Goal: Task Accomplishment & Management: Manage account settings

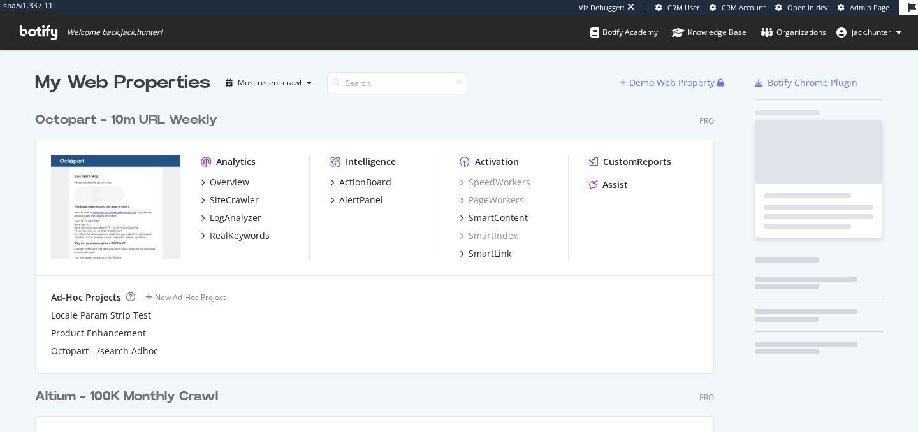
scroll to position [518, 689]
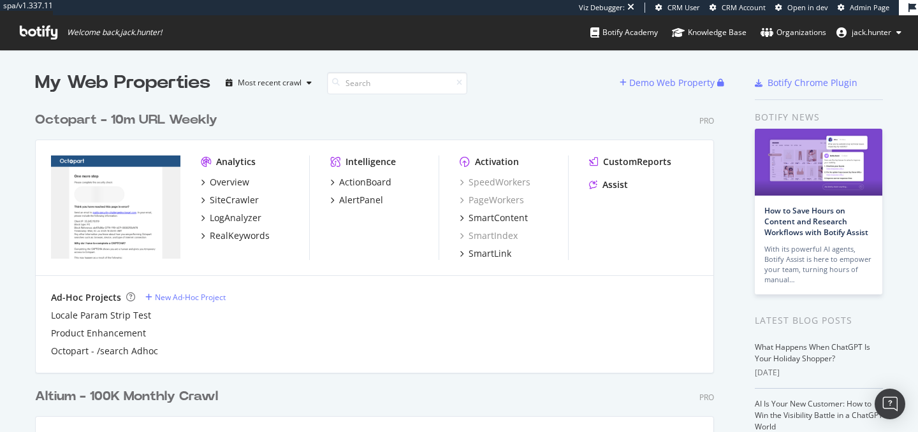
click at [69, 122] on div "Octopart - 10m URL Weekly" at bounding box center [126, 120] width 182 height 18
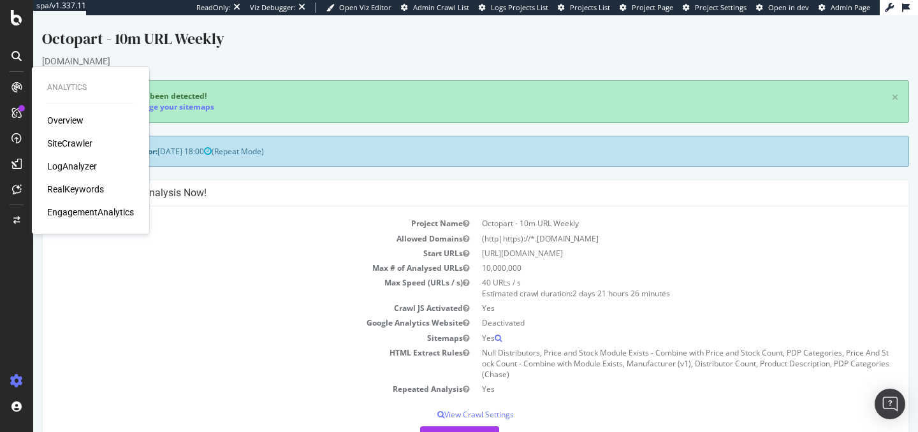
click at [65, 138] on div "SiteCrawler" at bounding box center [69, 143] width 45 height 13
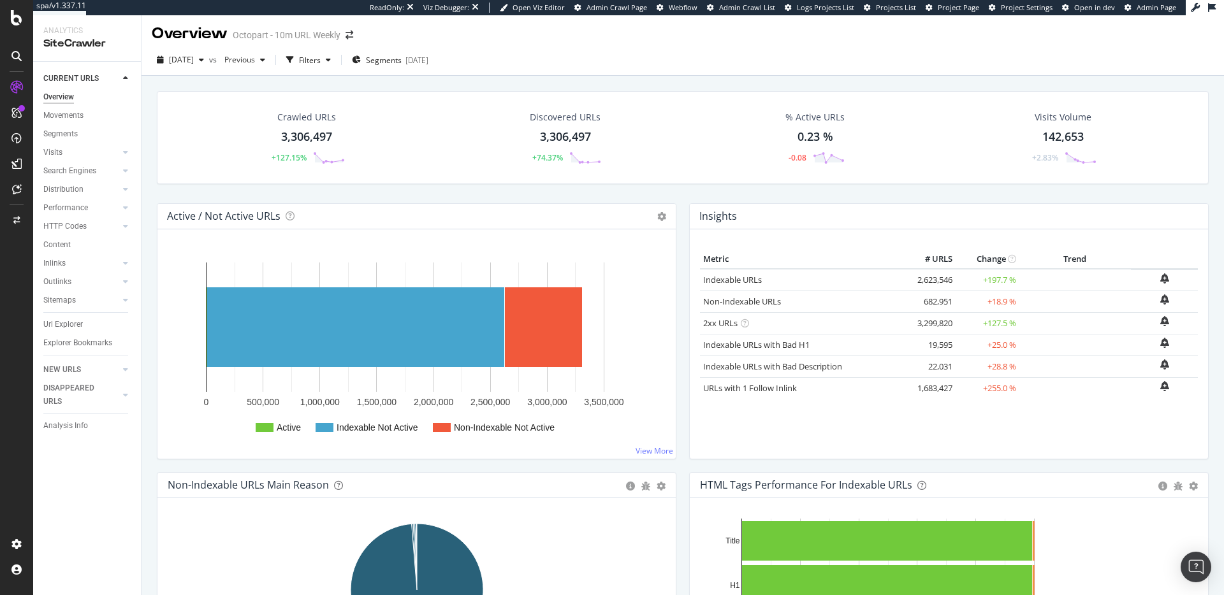
scroll to position [3, 0]
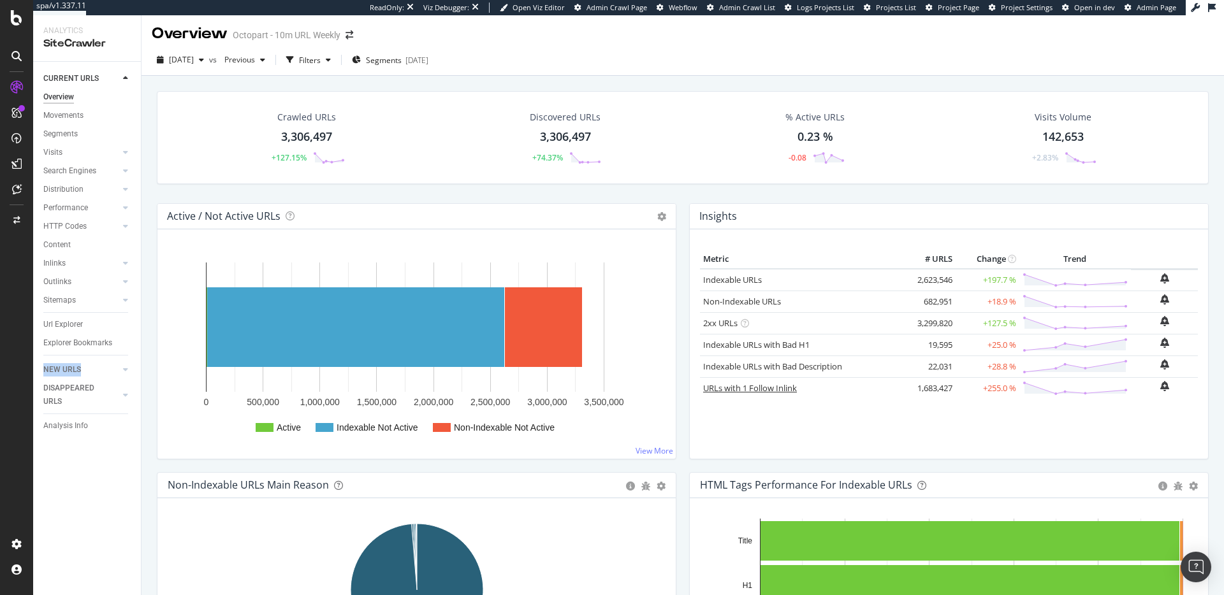
click at [760, 390] on link "URLs with 1 Follow Inlink" at bounding box center [750, 388] width 94 height 11
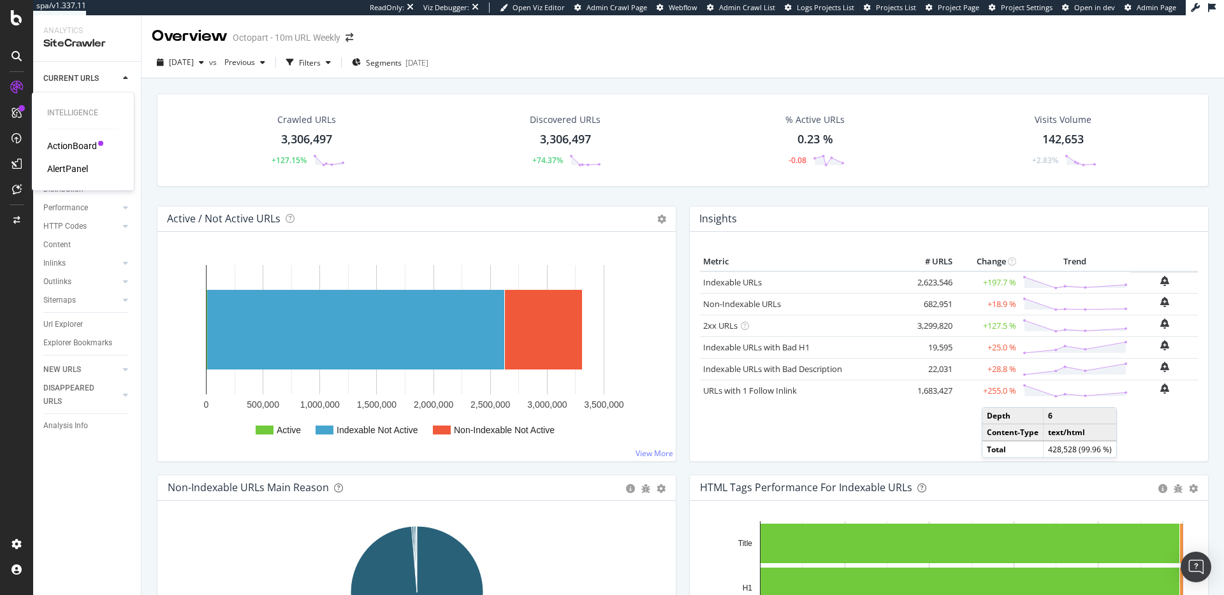
click at [72, 165] on div "AlertPanel" at bounding box center [67, 169] width 41 height 13
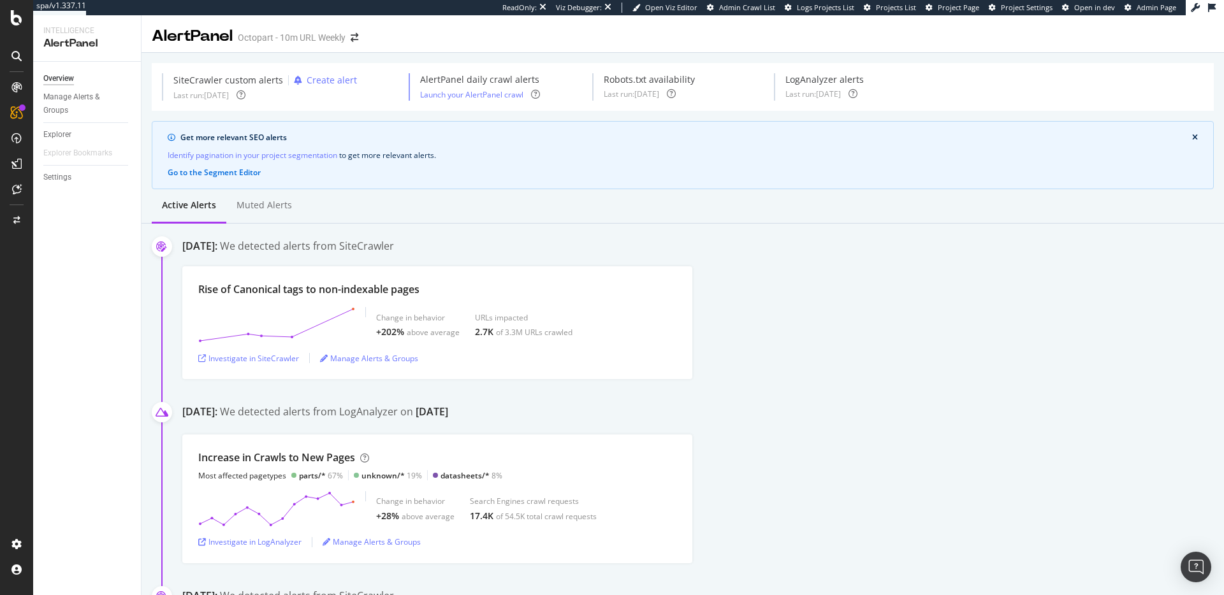
click at [886, 264] on div "August 31st 2025: We detected alerts from SiteCrawler Rise of Canonical tags to…" at bounding box center [703, 309] width 1042 height 140
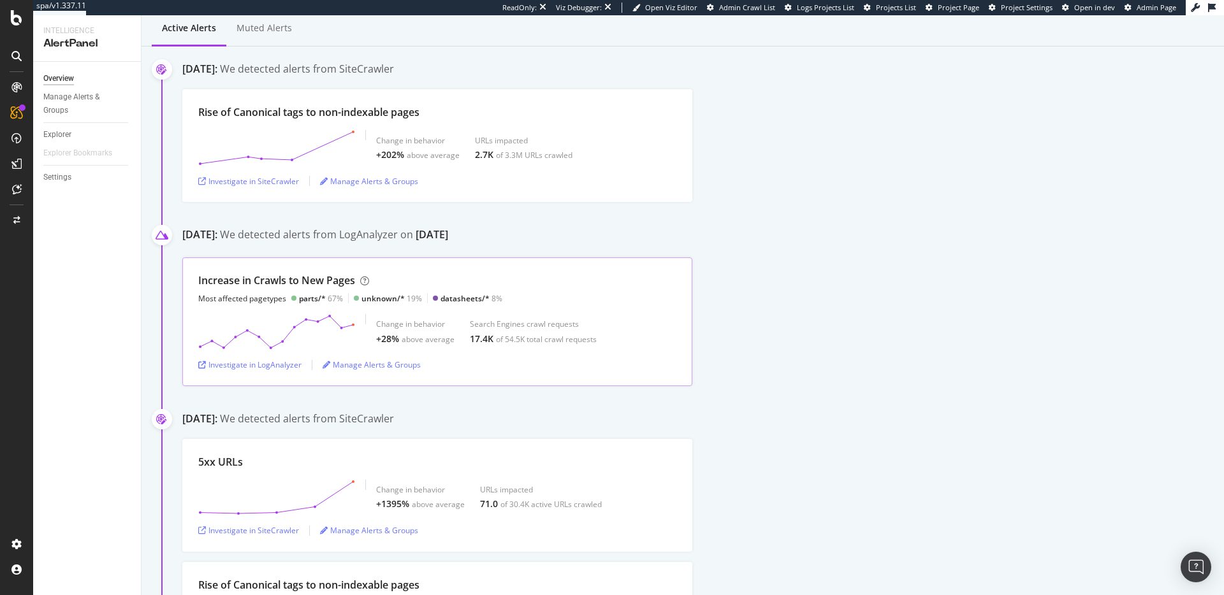
scroll to position [50, 0]
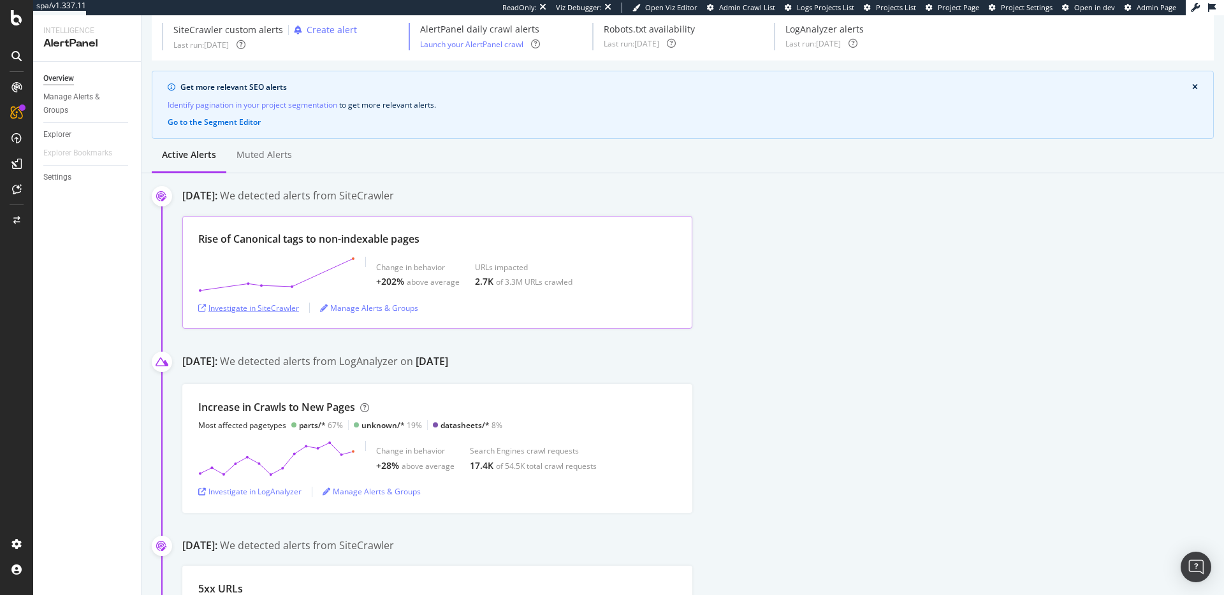
click at [243, 310] on div "Investigate in SiteCrawler" at bounding box center [248, 308] width 101 height 11
click at [348, 239] on div "Rise of Canonical tags to non-indexable pages" at bounding box center [308, 239] width 221 height 15
click at [377, 308] on div "Manage Alerts & Groups" at bounding box center [369, 308] width 98 height 11
click at [314, 233] on div "Rise of Canonical tags to non-indexable pages" at bounding box center [308, 239] width 221 height 15
click at [78, 185] on div "RealKeywords" at bounding box center [75, 189] width 57 height 13
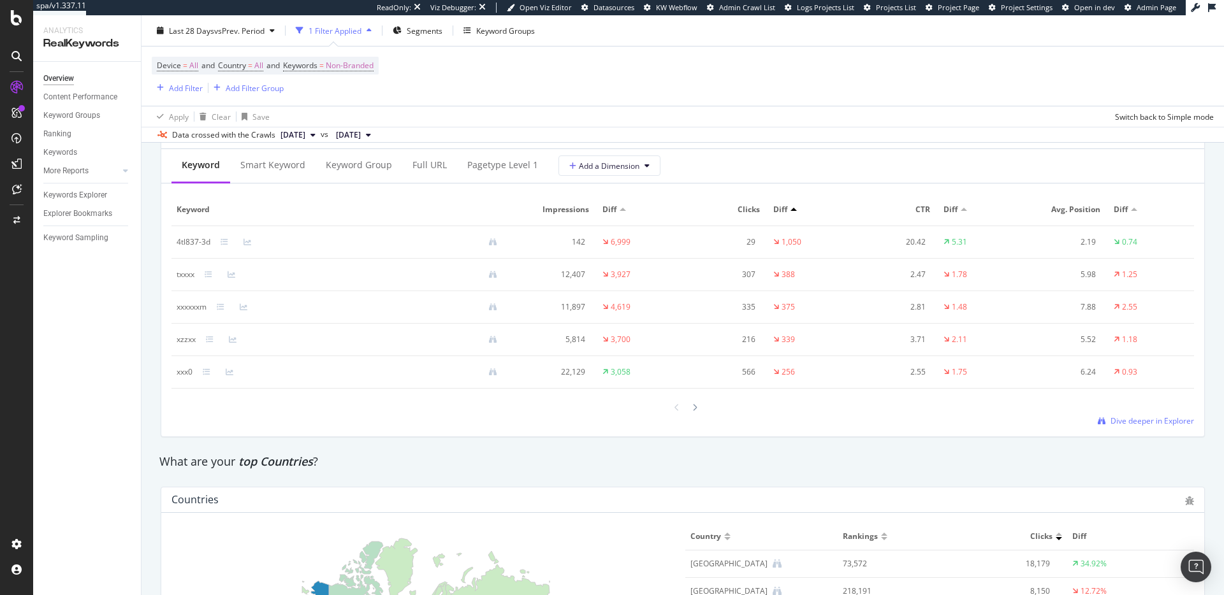
scroll to position [1538, 0]
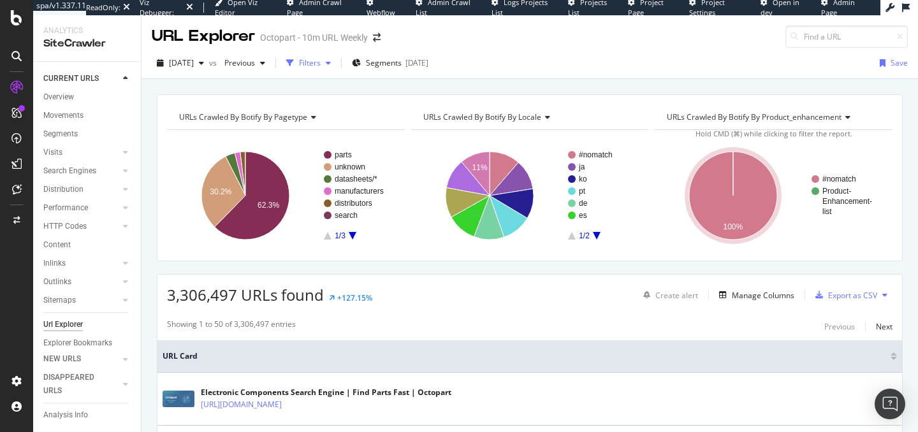
click at [321, 62] on div "Filters" at bounding box center [310, 62] width 22 height 11
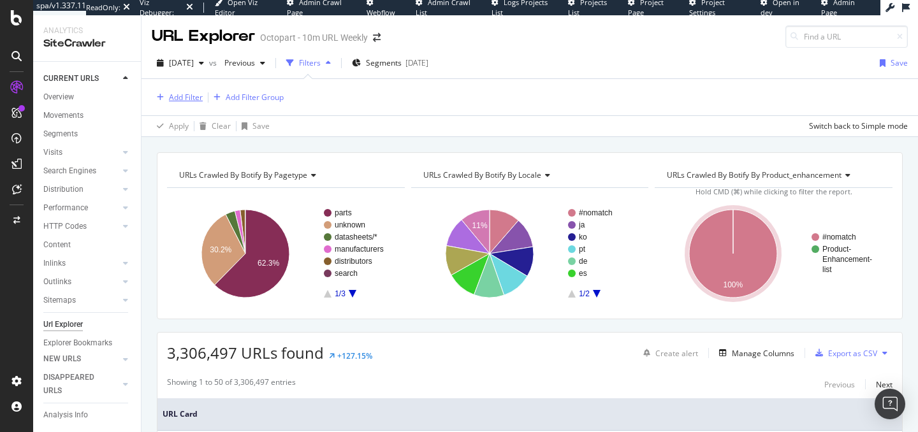
click at [165, 101] on div "Add Filter" at bounding box center [177, 98] width 51 height 14
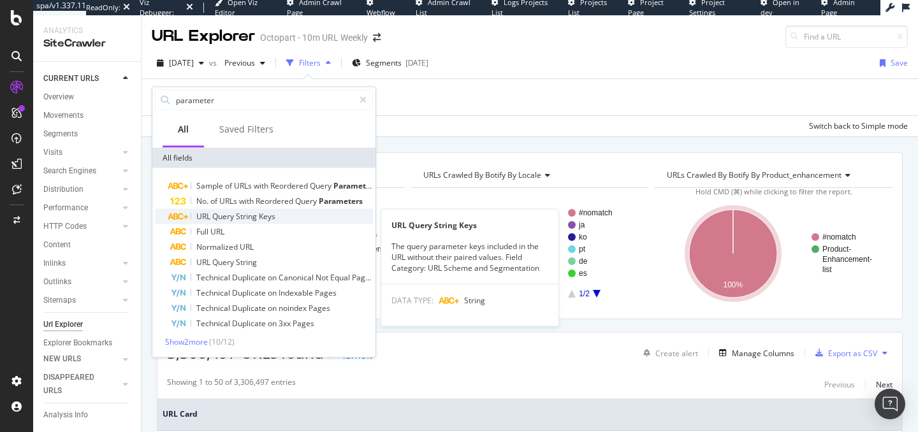
type input "parameter"
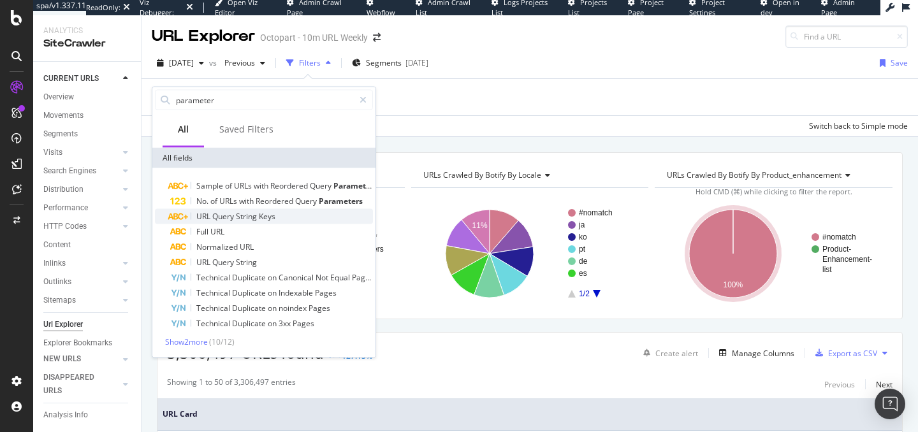
click at [291, 222] on div "URL Query String Keys" at bounding box center [271, 216] width 203 height 15
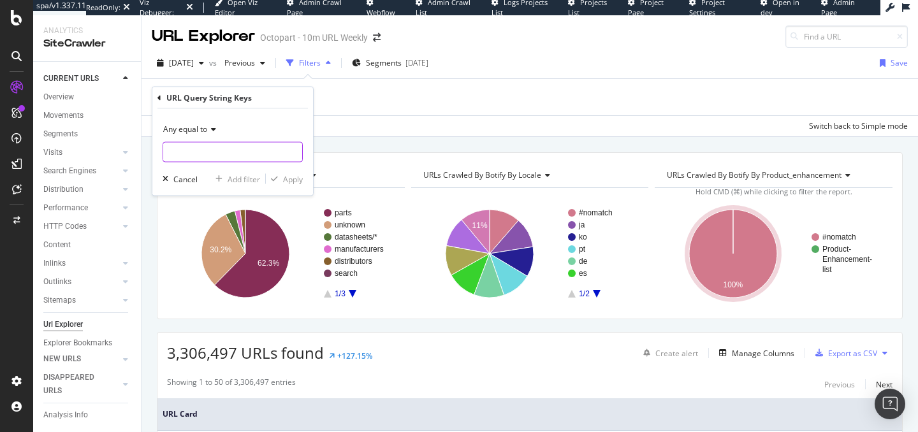
click at [187, 147] on input "text" at bounding box center [232, 152] width 139 height 20
click at [205, 129] on span "Any equal to" at bounding box center [185, 129] width 44 height 11
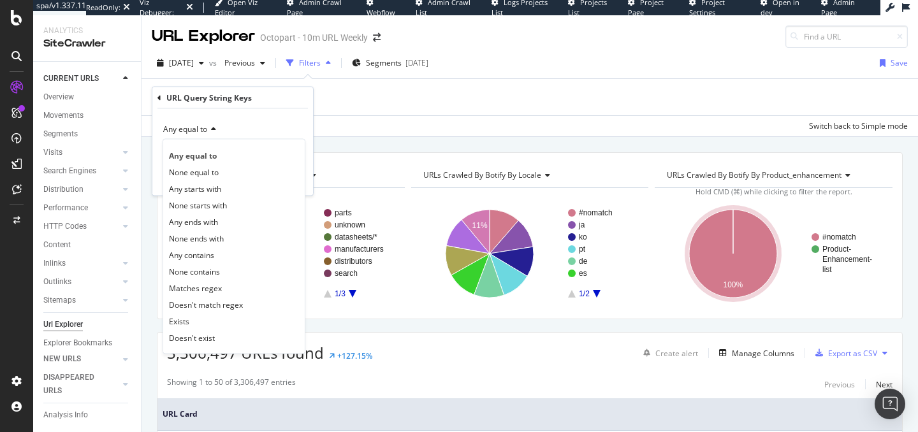
click at [375, 131] on div "Apply Clear Save Switch back to Simple mode" at bounding box center [530, 125] width 777 height 21
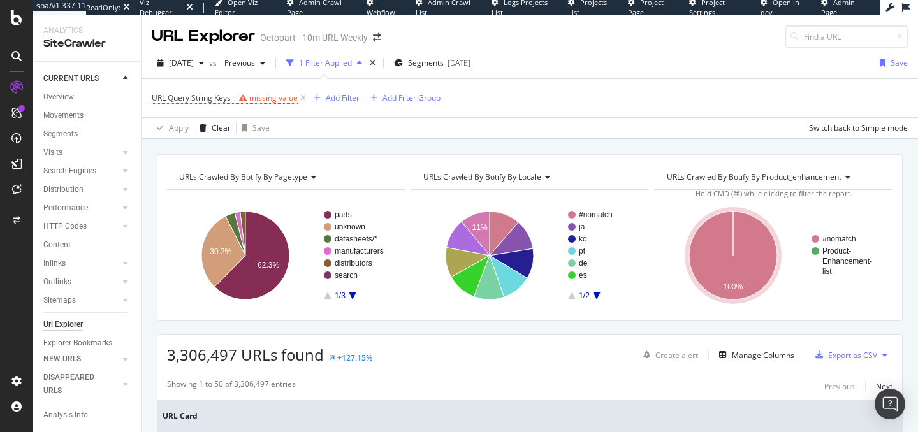
click at [254, 98] on div "missing value" at bounding box center [273, 97] width 48 height 11
click at [180, 177] on div "Cancel" at bounding box center [185, 178] width 24 height 11
click at [307, 98] on icon at bounding box center [303, 98] width 11 height 13
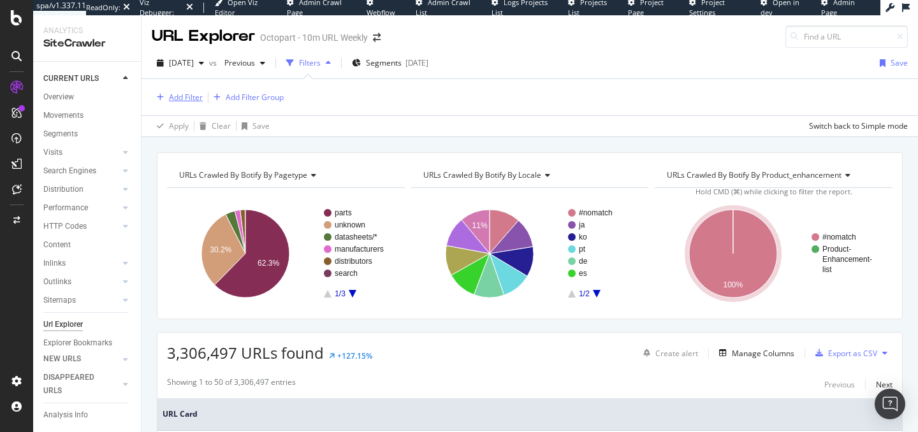
click at [179, 99] on div "Add Filter" at bounding box center [186, 97] width 34 height 11
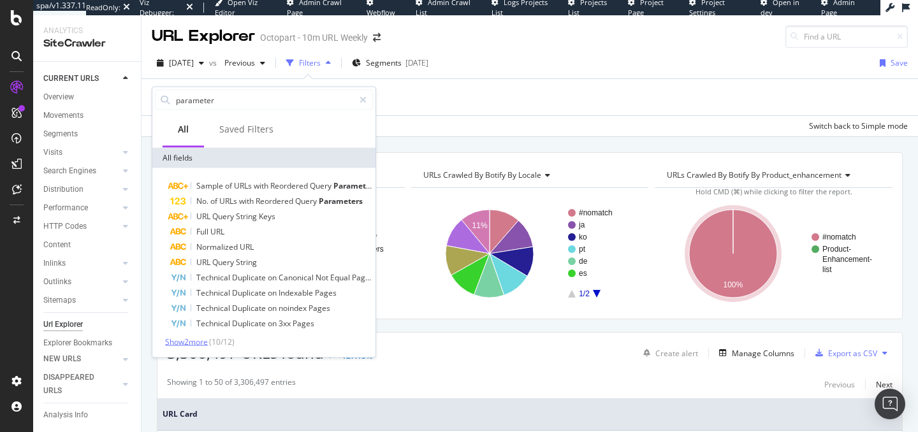
click at [188, 340] on span "Show 2 more" at bounding box center [186, 342] width 43 height 11
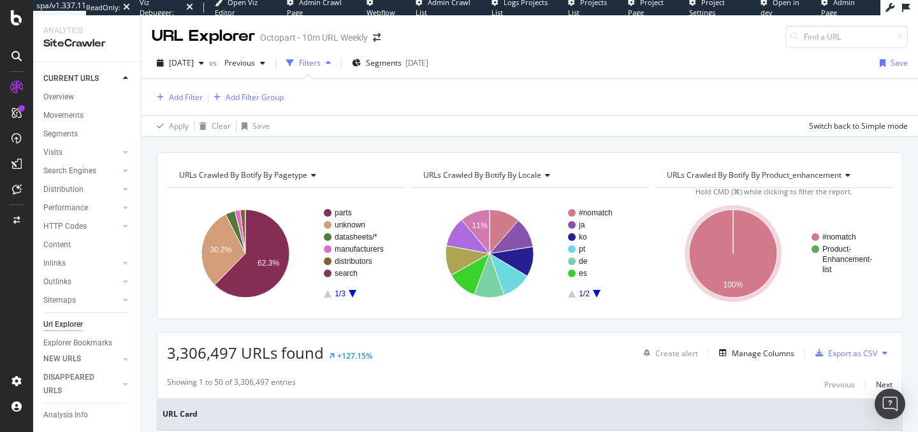
click at [478, 88] on div "Add Filter Add Filter Group" at bounding box center [530, 97] width 756 height 36
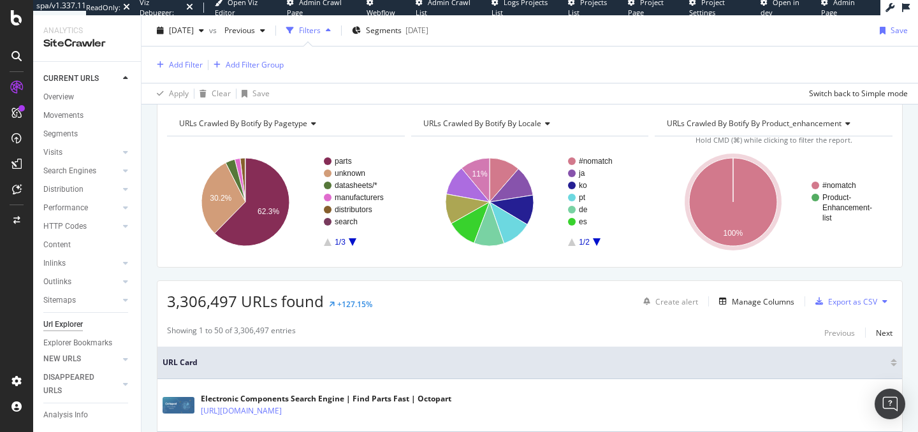
scroll to position [46, 0]
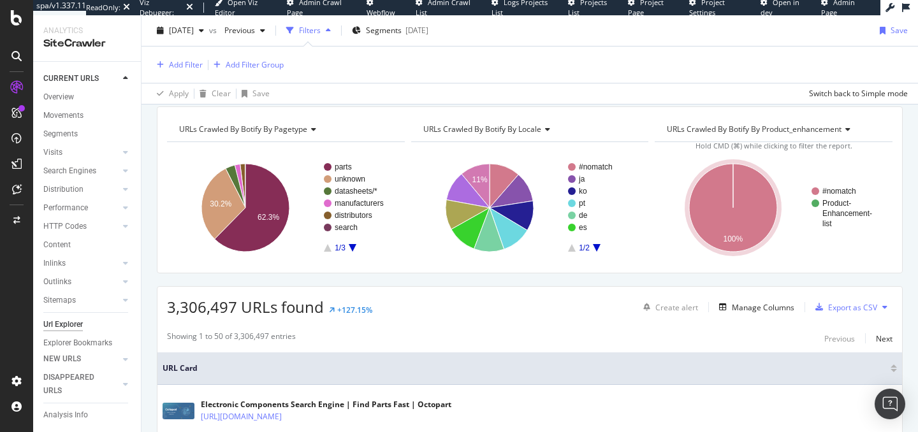
click at [595, 244] on icon "A chart." at bounding box center [597, 248] width 8 height 8
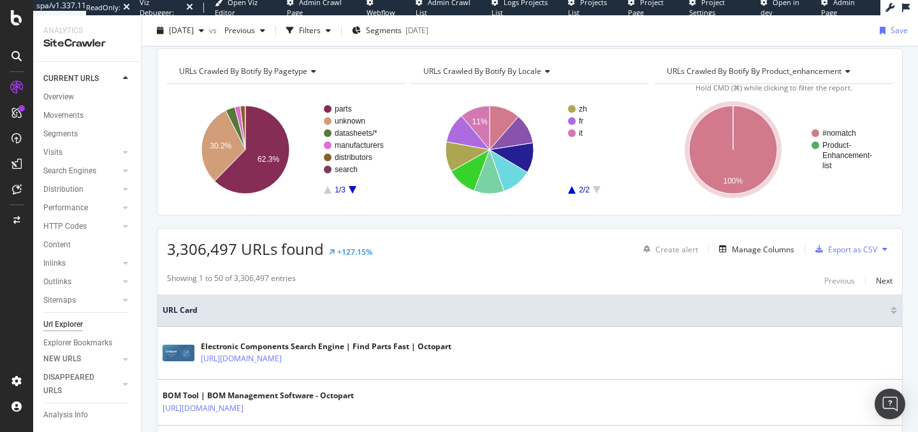
scroll to position [0, 0]
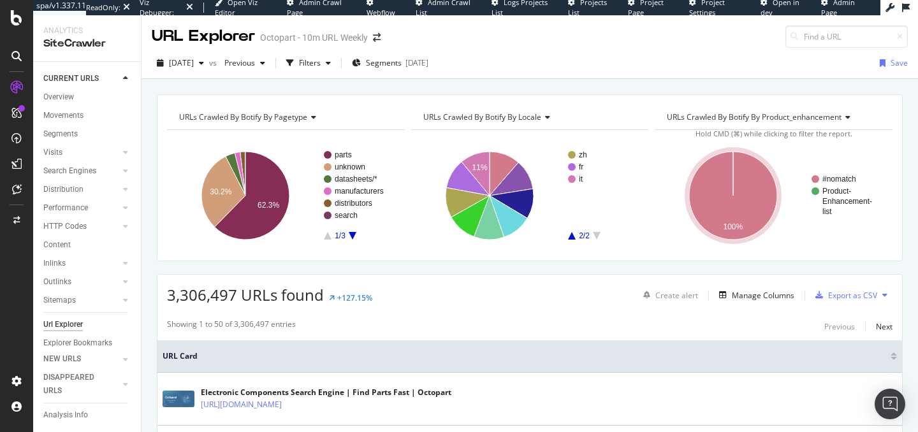
click at [571, 233] on icon "A chart." at bounding box center [572, 236] width 8 height 8
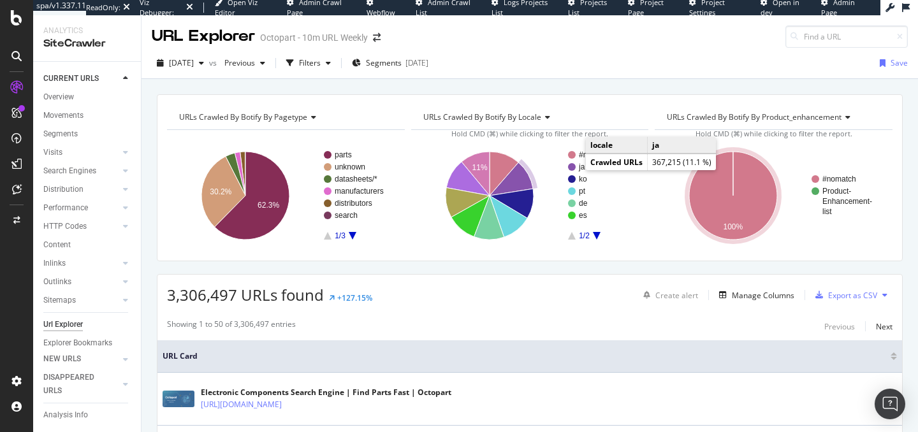
click at [574, 167] on circle "A chart." at bounding box center [572, 167] width 8 height 8
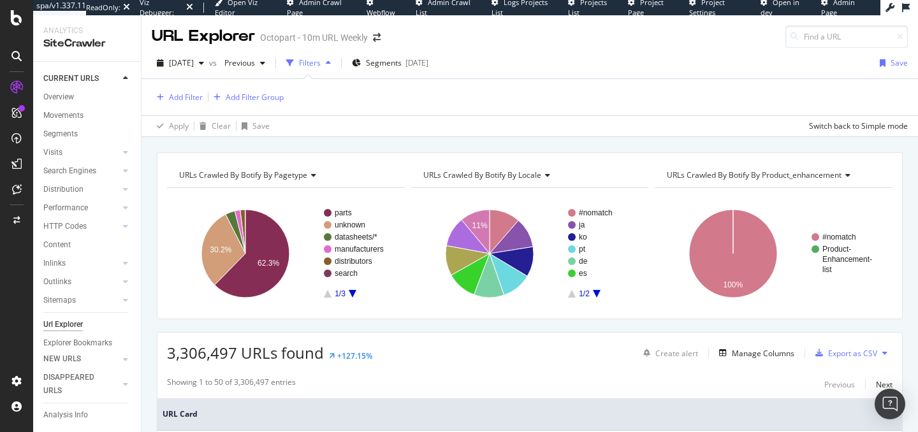
click at [594, 293] on icon "A chart." at bounding box center [597, 294] width 8 height 8
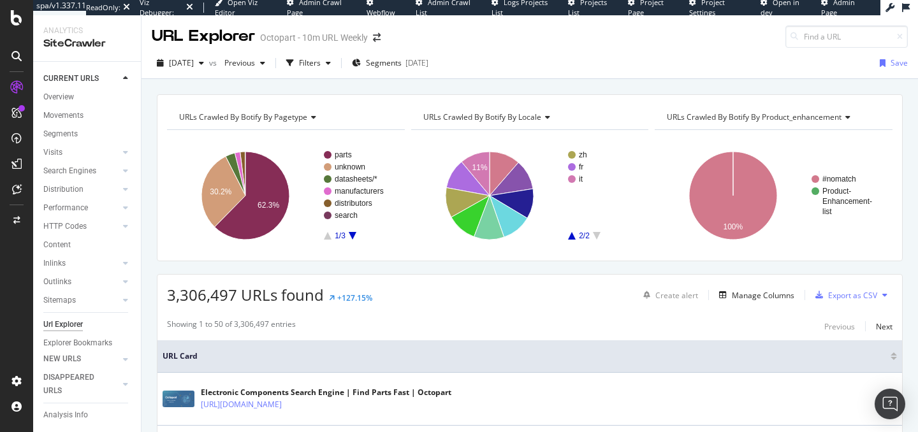
click at [573, 235] on rect "A chart." at bounding box center [602, 195] width 69 height 89
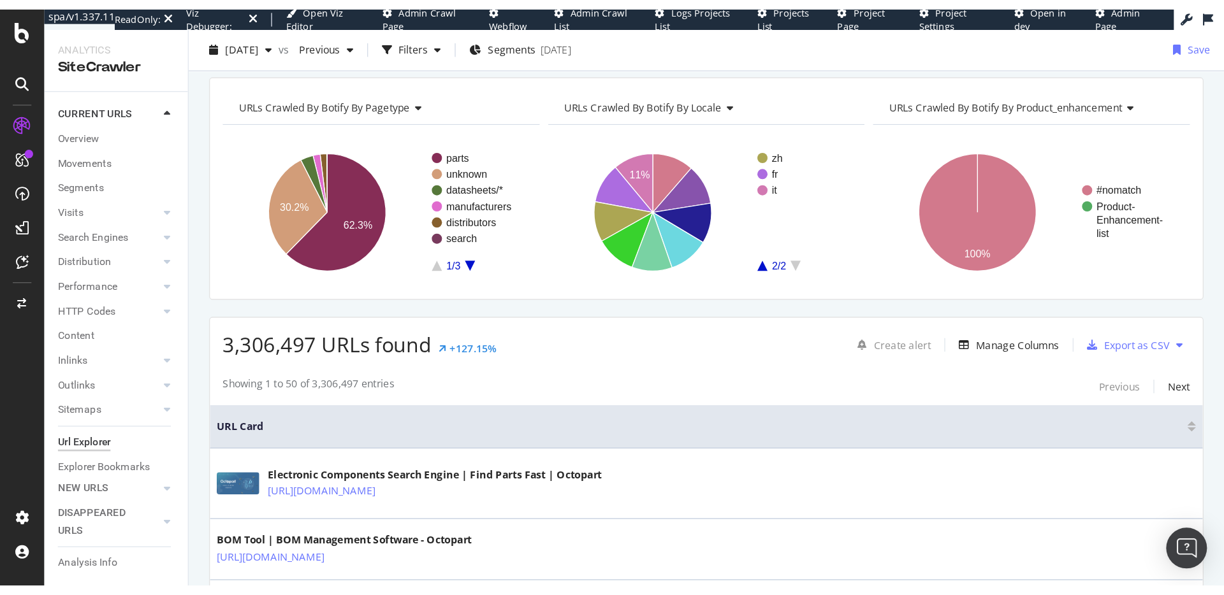
scroll to position [45, 0]
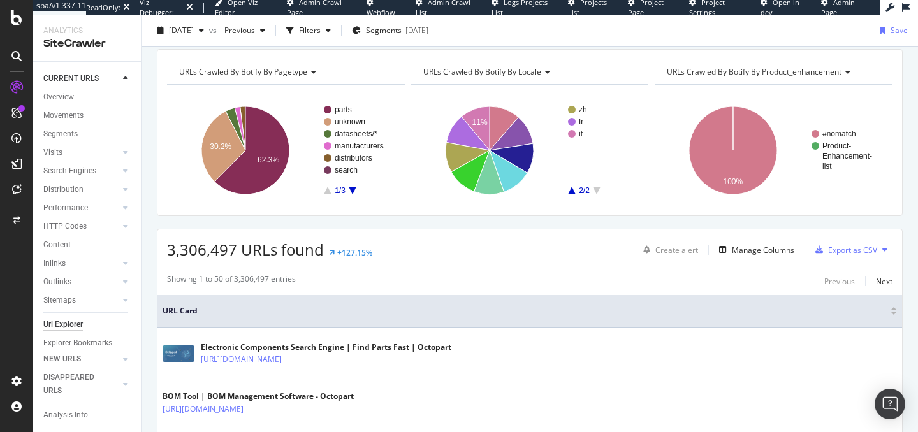
click at [570, 191] on icon "A chart." at bounding box center [572, 191] width 8 height 8
click at [595, 186] on icon "A chart." at bounding box center [597, 190] width 8 height 8
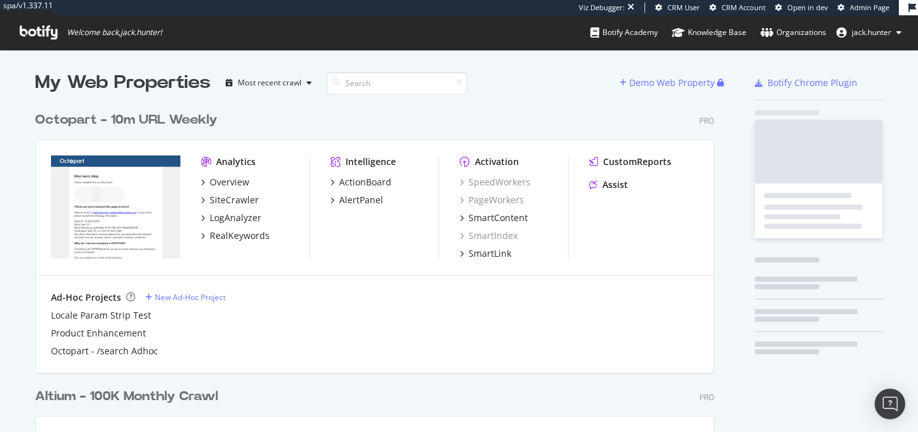
scroll to position [518, 689]
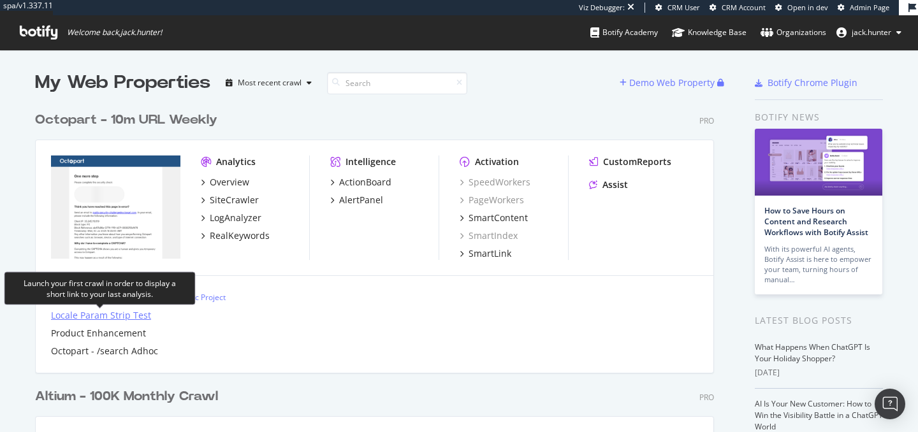
click at [118, 314] on div "Locale Param Strip Test" at bounding box center [101, 315] width 100 height 13
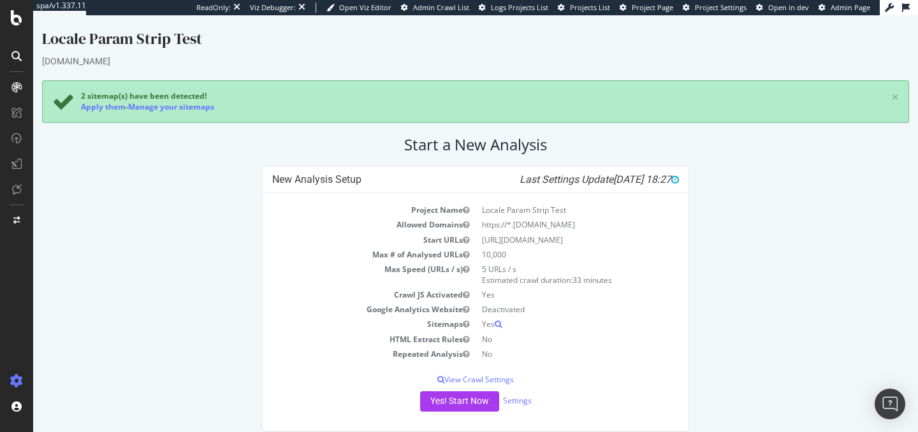
scroll to position [12, 0]
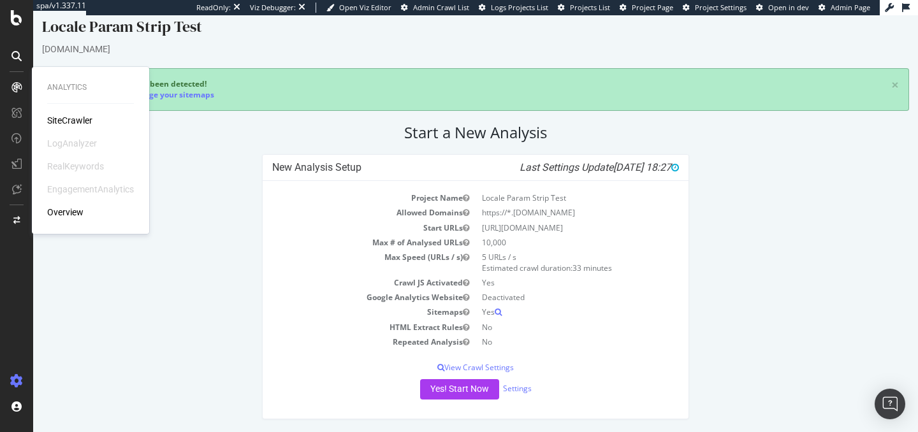
click at [64, 122] on div "SiteCrawler" at bounding box center [69, 120] width 45 height 13
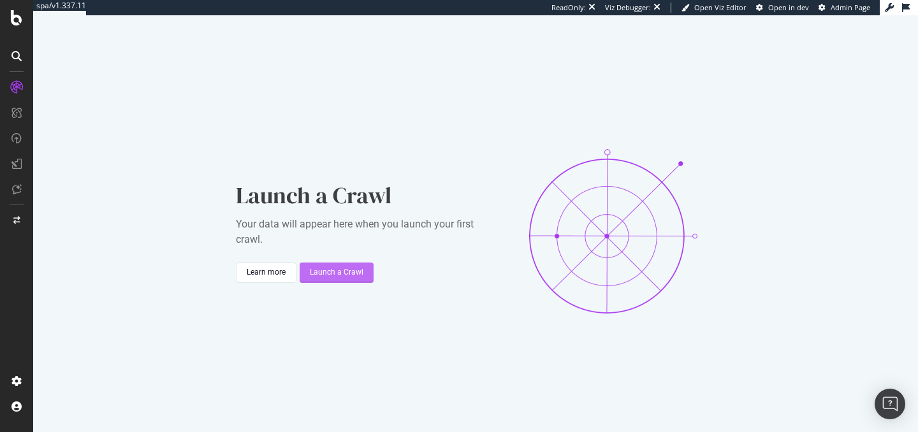
click at [341, 278] on div "Launch a Crawl" at bounding box center [337, 272] width 54 height 19
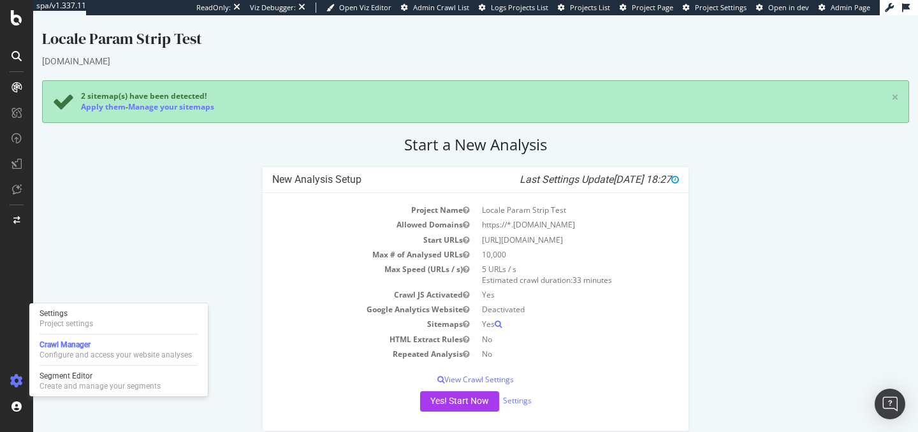
scroll to position [12, 0]
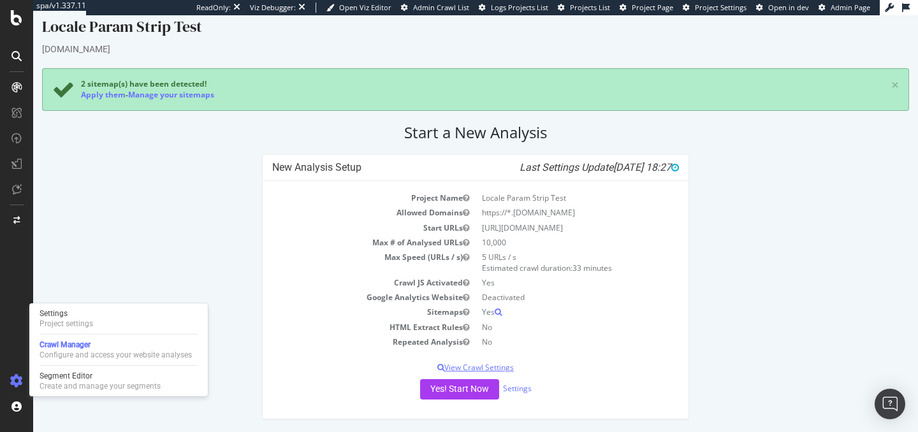
click at [492, 363] on p "View Crawl Settings" at bounding box center [475, 367] width 407 height 11
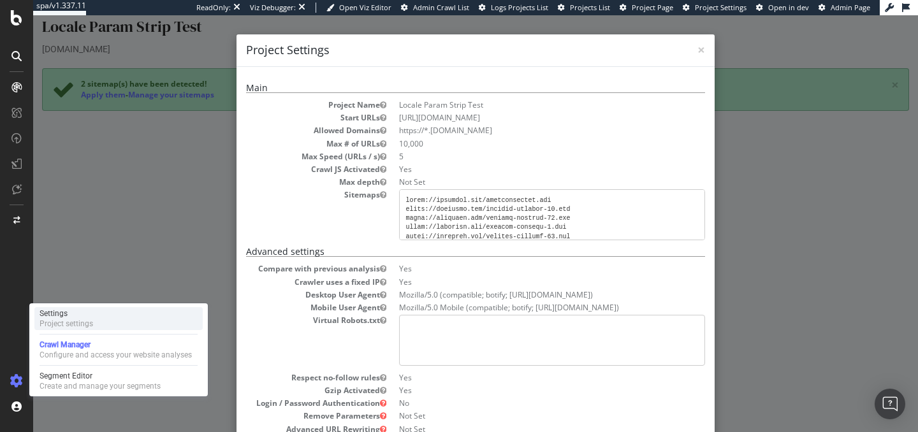
click at [128, 310] on div "Settings Project settings" at bounding box center [118, 318] width 168 height 23
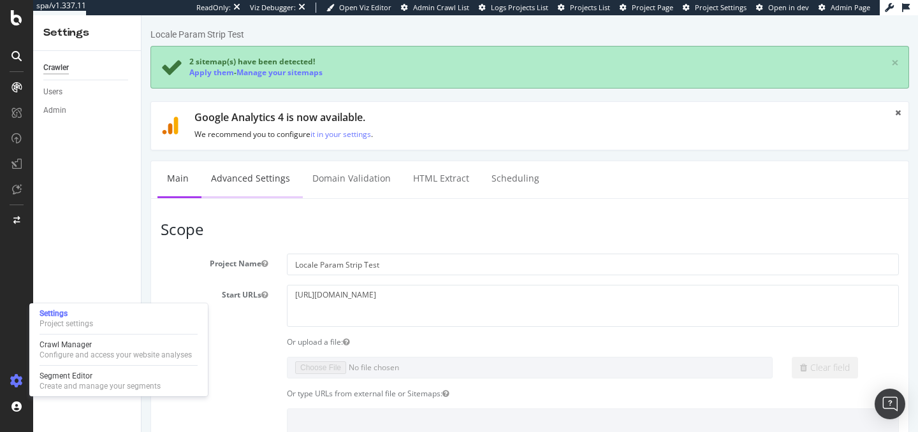
click at [252, 172] on link "Advanced Settings" at bounding box center [250, 178] width 98 height 35
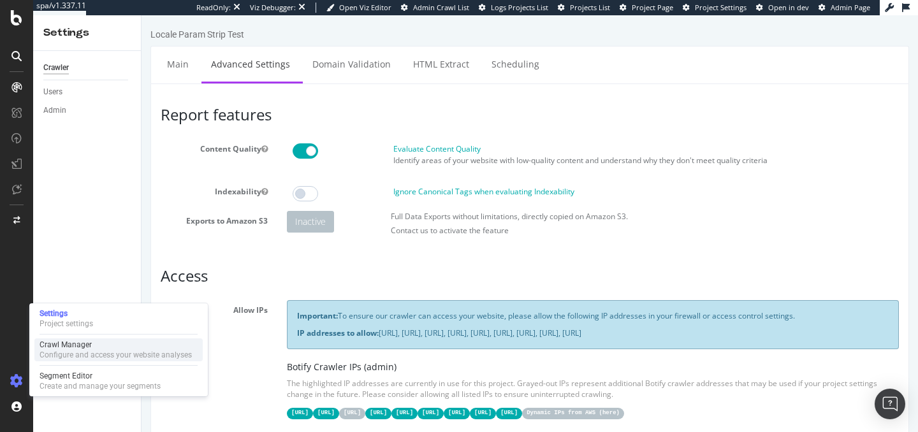
click at [73, 361] on div "Crawl Manager Configure and access your website analyses" at bounding box center [118, 350] width 168 height 23
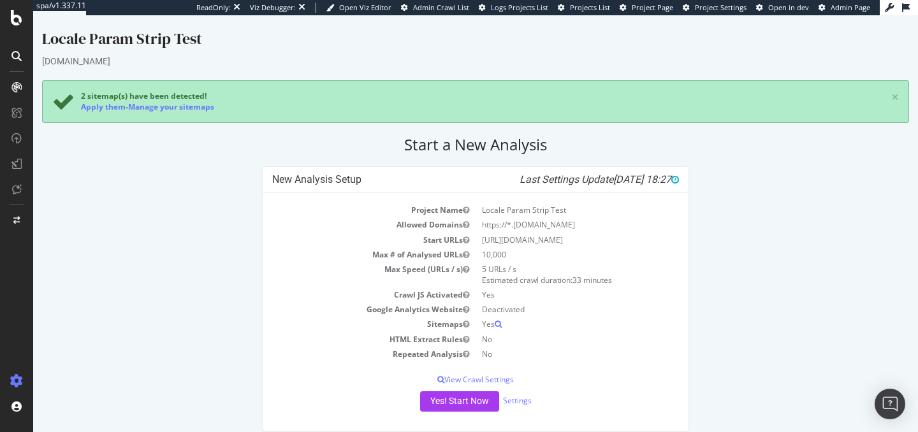
scroll to position [12, 0]
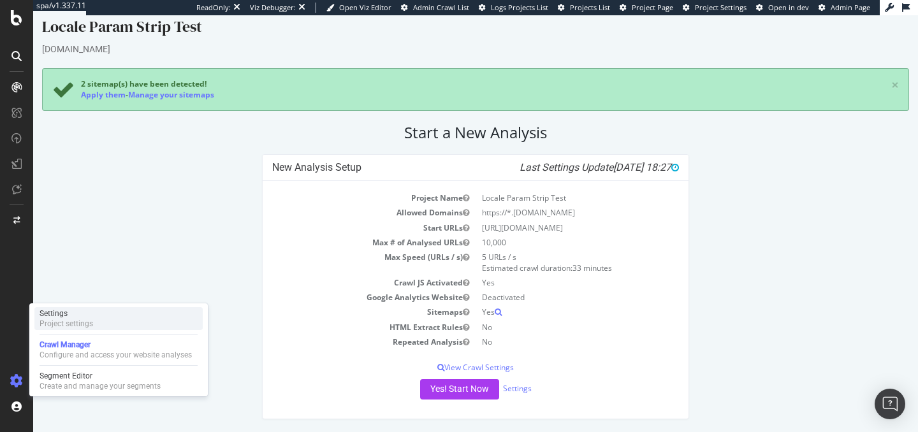
click at [57, 328] on div "Project settings" at bounding box center [67, 324] width 54 height 10
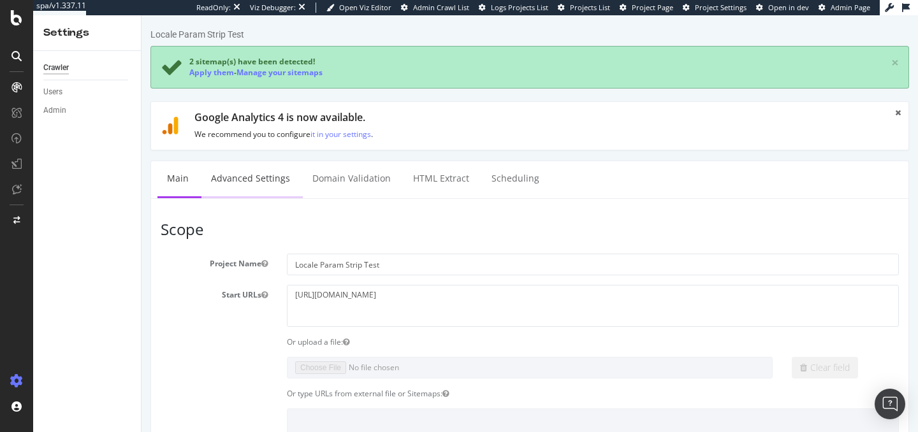
click at [272, 177] on link "Advanced Settings" at bounding box center [250, 178] width 98 height 35
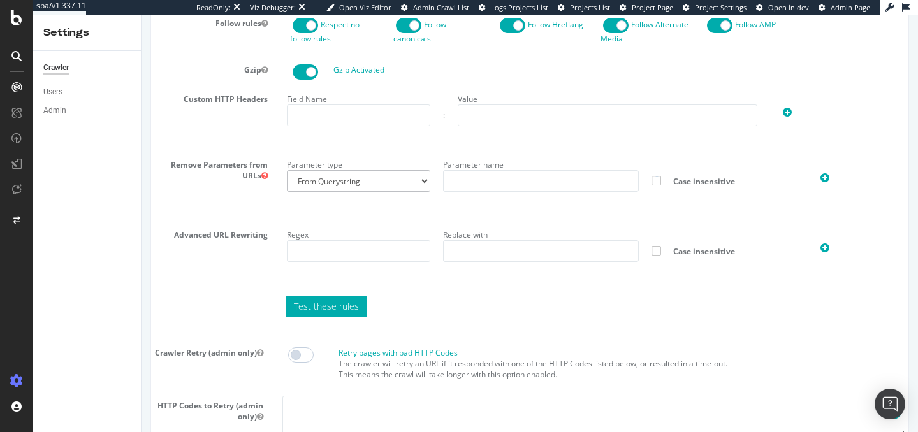
scroll to position [822, 0]
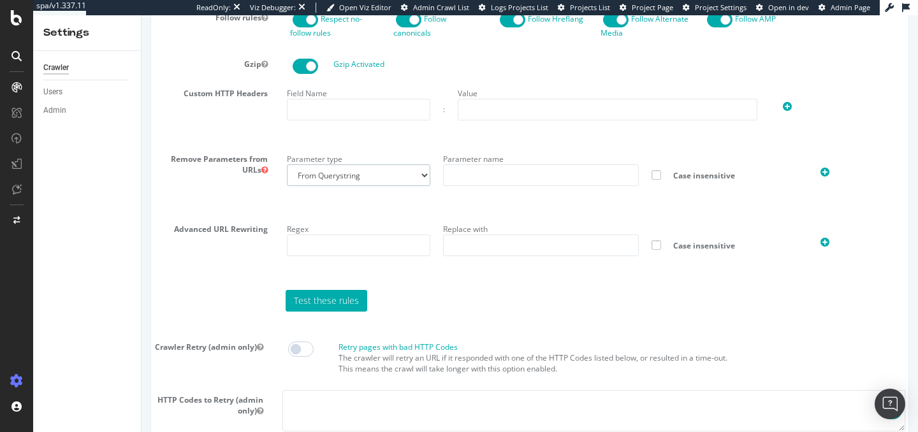
click at [416, 186] on select "From Querystring From Semicolon" at bounding box center [358, 175] width 143 height 22
click at [287, 171] on select "From Querystring From Semicolon" at bounding box center [358, 175] width 143 height 22
click at [553, 186] on input "text" at bounding box center [541, 175] width 196 height 22
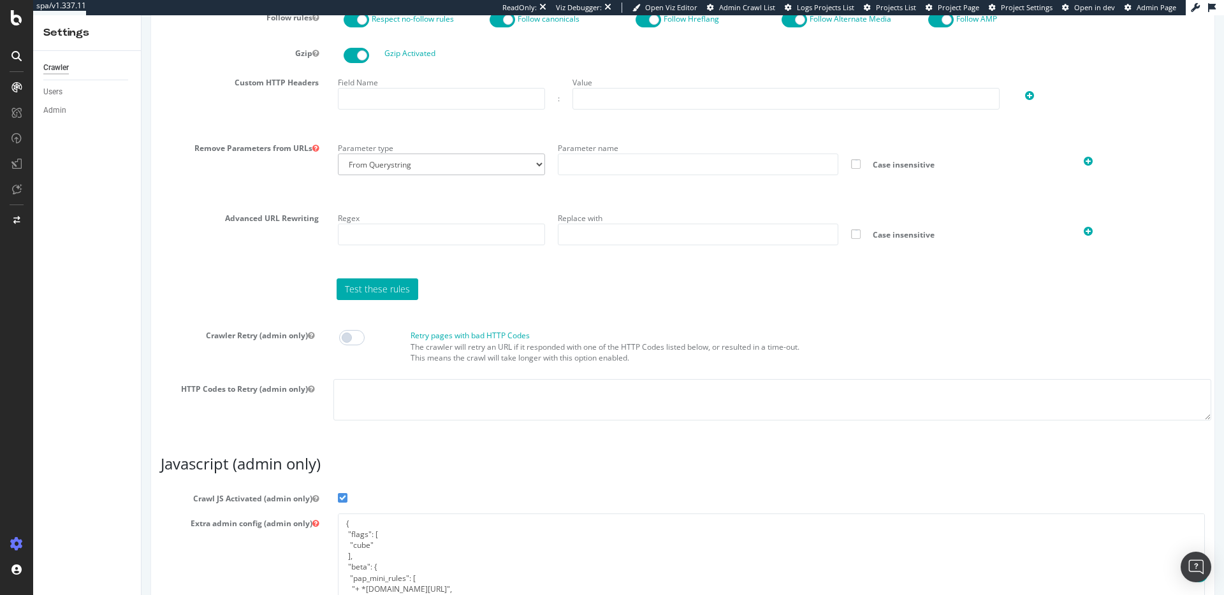
scroll to position [799, 0]
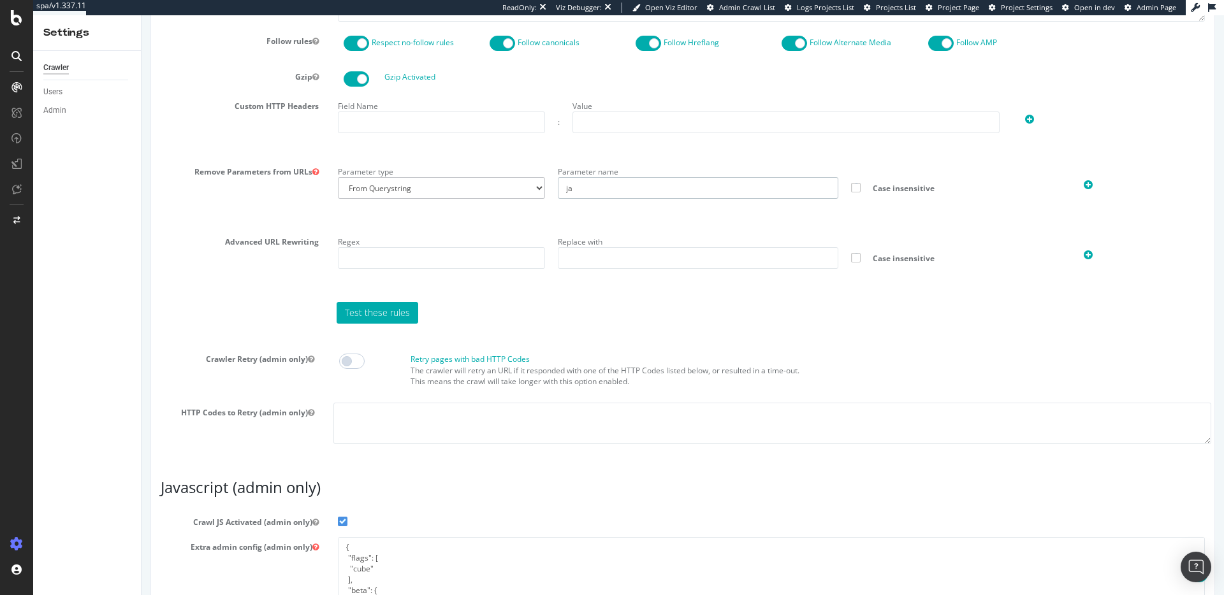
type input "ja"
click at [917, 183] on icon at bounding box center [1088, 185] width 9 height 11
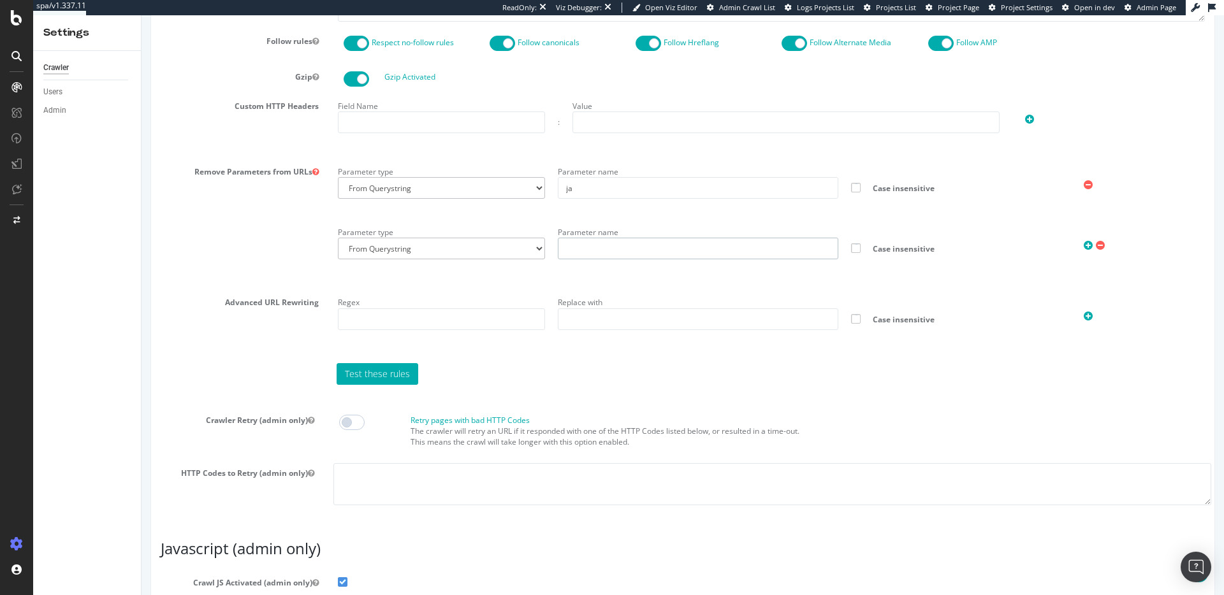
click at [610, 252] on input "text" at bounding box center [698, 249] width 281 height 22
type input "ko"
click at [917, 244] on icon at bounding box center [1088, 245] width 9 height 11
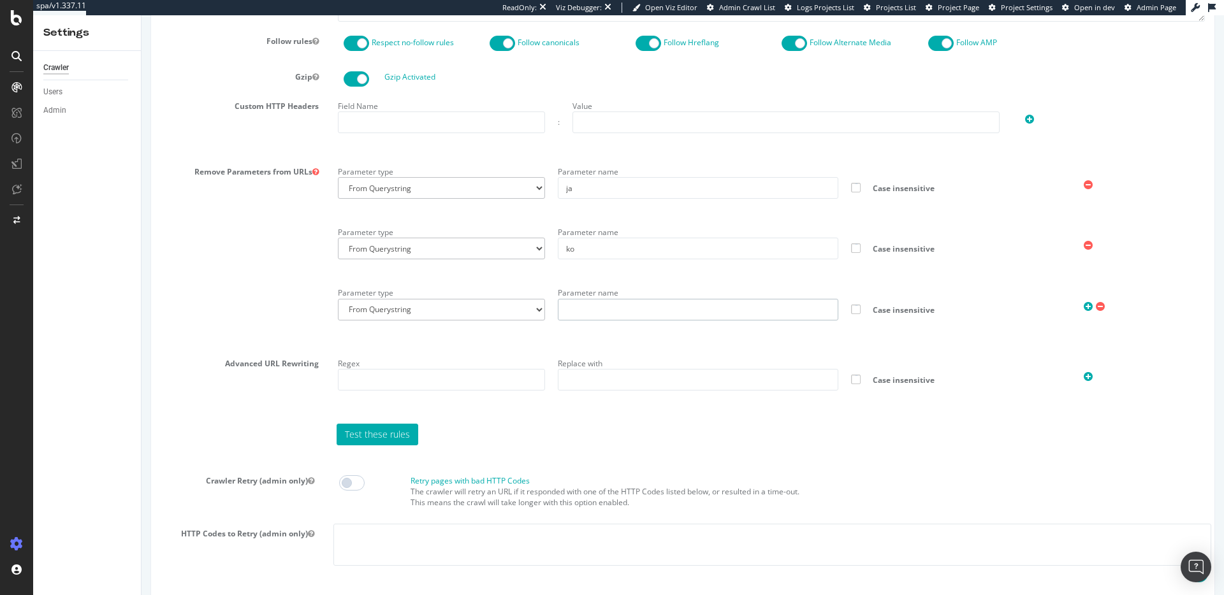
click at [699, 304] on input "text" at bounding box center [698, 310] width 281 height 22
type input "pt"
click at [917, 307] on icon at bounding box center [1088, 307] width 9 height 11
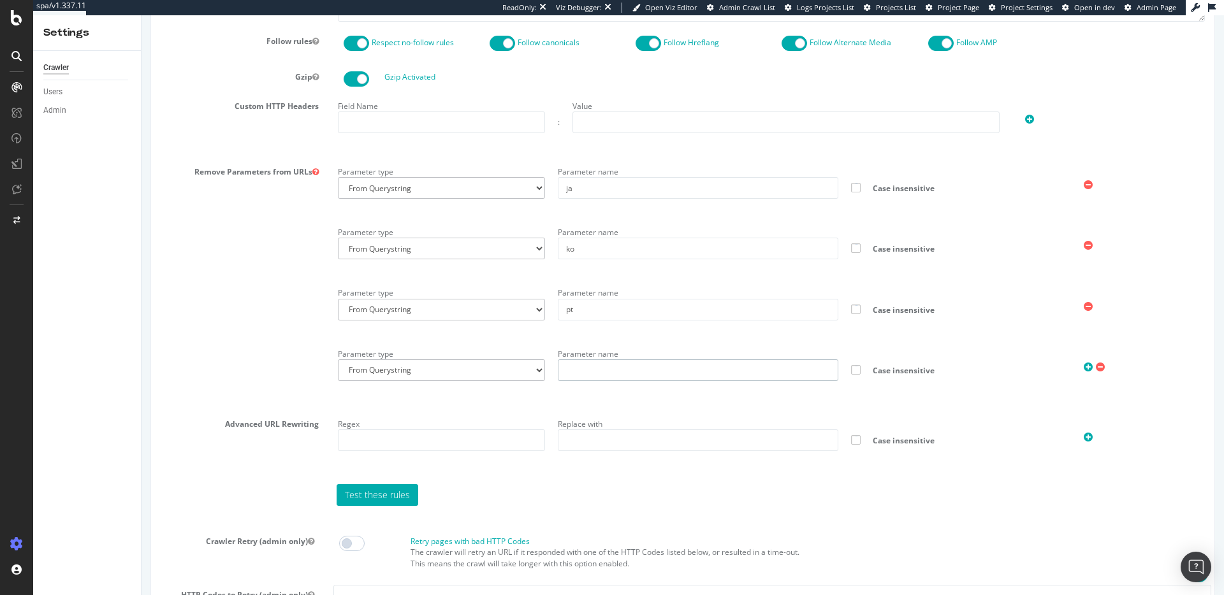
click at [694, 365] on input "text" at bounding box center [698, 371] width 281 height 22
type input "de"
click at [917, 366] on icon at bounding box center [1088, 367] width 9 height 11
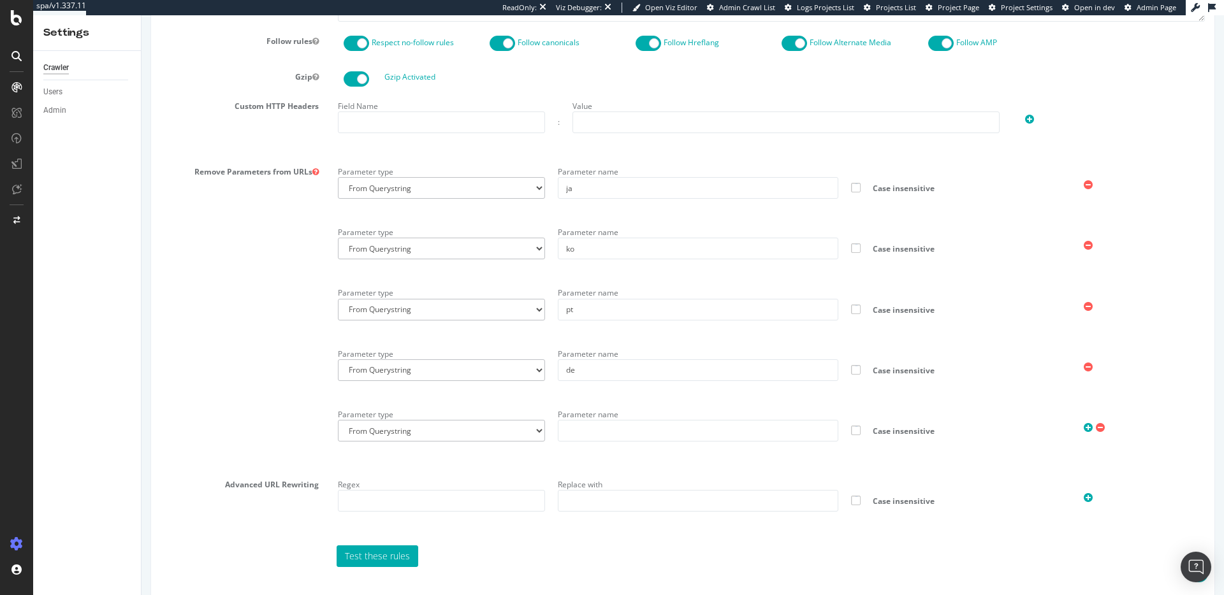
click at [764, 416] on div "Parameter name" at bounding box center [697, 423] width 293 height 37
click at [764, 422] on input "text" at bounding box center [698, 431] width 281 height 22
type input "es"
click at [917, 429] on icon at bounding box center [1088, 428] width 9 height 11
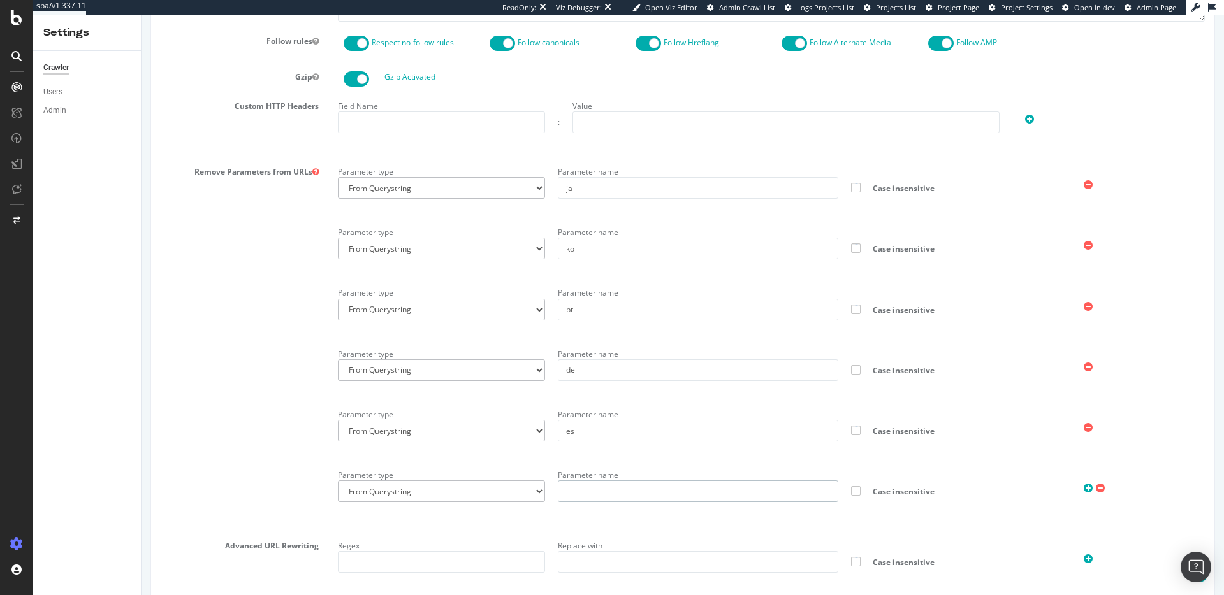
click at [743, 432] on input "text" at bounding box center [698, 492] width 281 height 22
type input "zh"
click at [917, 432] on icon at bounding box center [1088, 488] width 9 height 11
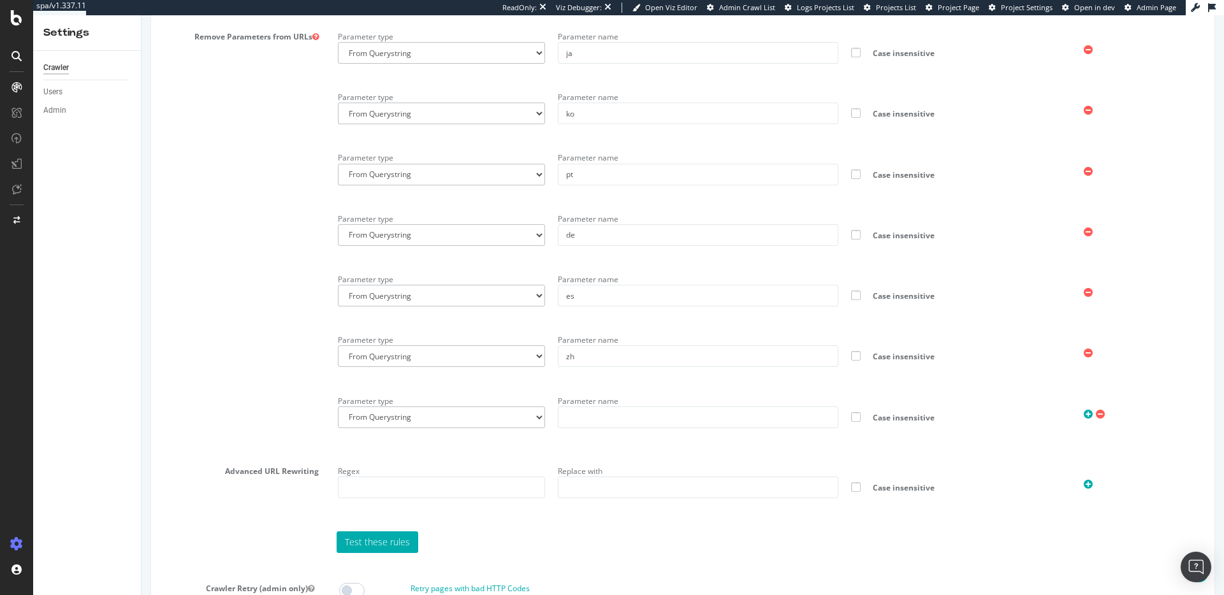
scroll to position [935, 0]
click at [652, 416] on input "text" at bounding box center [698, 416] width 281 height 22
type input "fr"
drag, startPoint x: 1088, startPoint y: 411, endPoint x: 1060, endPoint y: 418, distance: 28.8
click at [917, 411] on icon at bounding box center [1088, 413] width 9 height 11
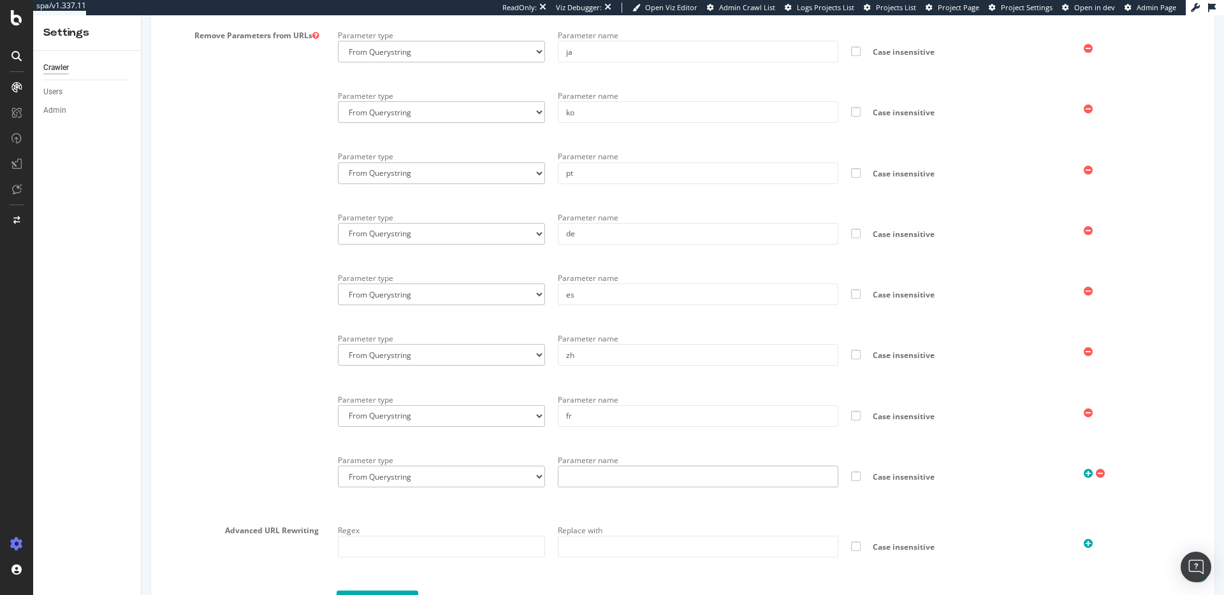
click at [664, 432] on input "text" at bounding box center [698, 477] width 281 height 22
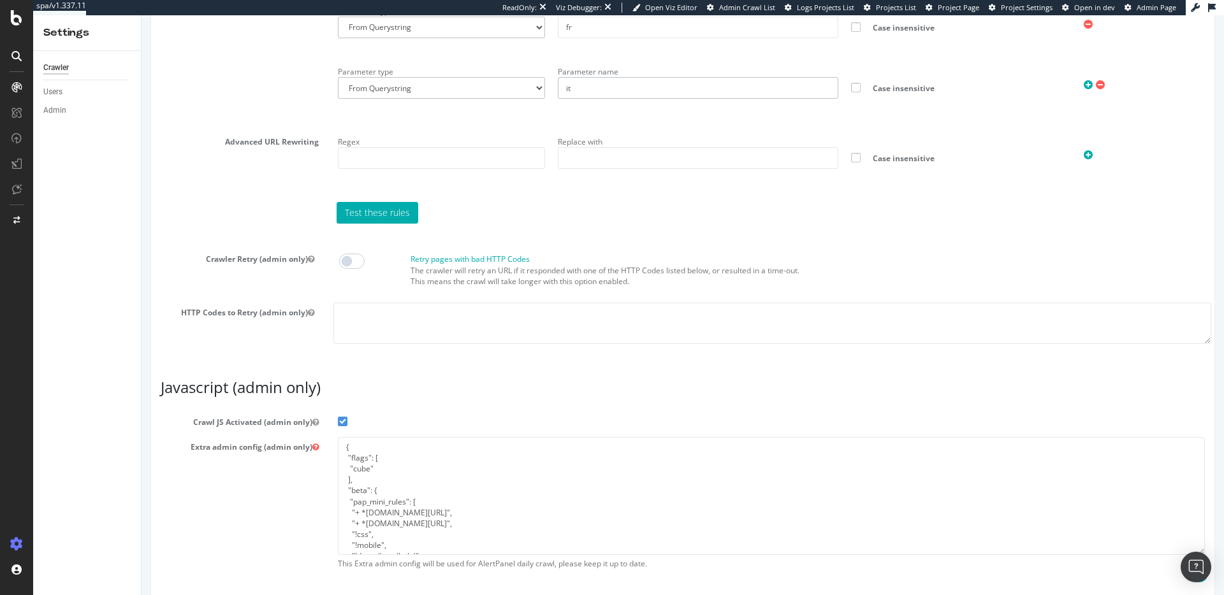
scroll to position [1381, 0]
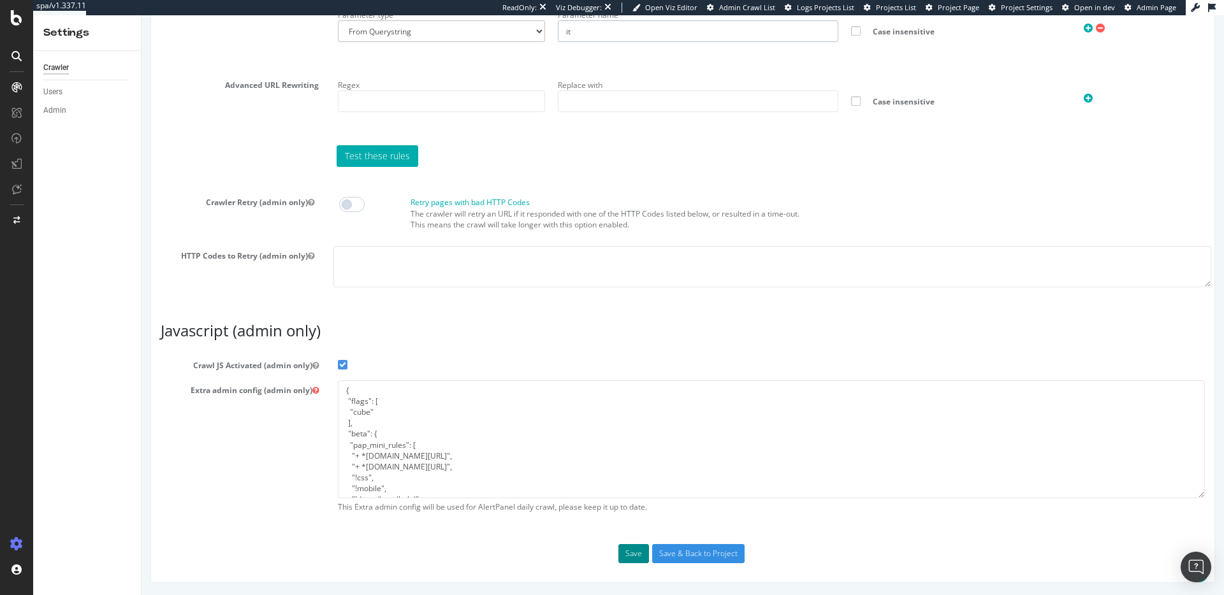
type input "it"
click at [629, 432] on button "Save" at bounding box center [633, 553] width 31 height 19
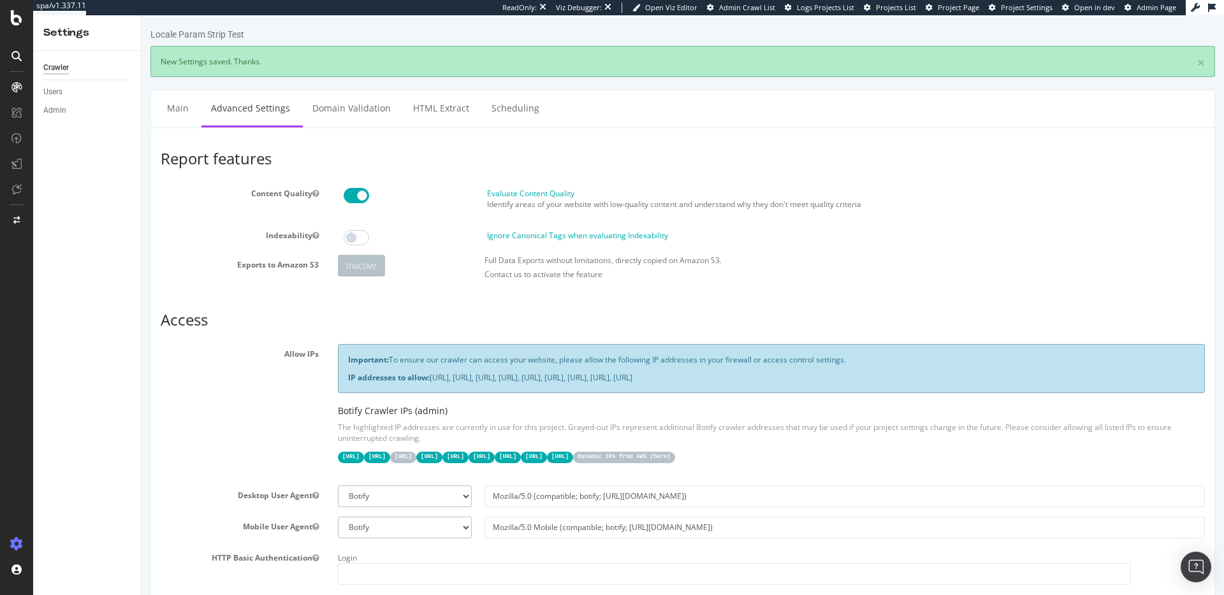
scroll to position [0, 0]
click at [68, 432] on div "Crawl Manager" at bounding box center [116, 508] width 152 height 10
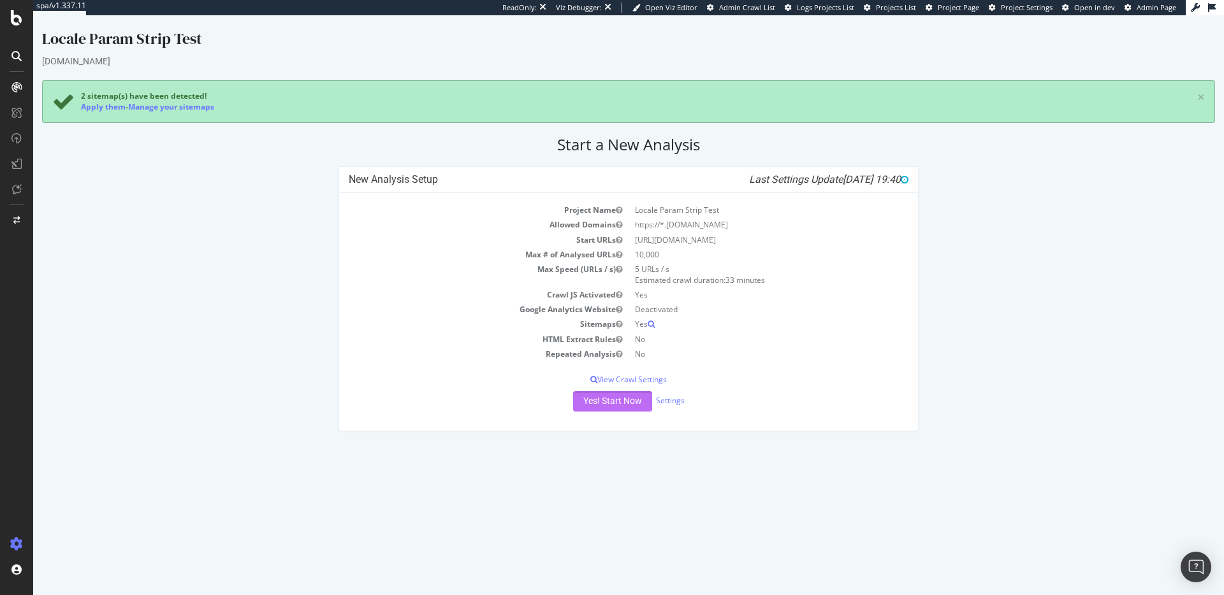
click at [620, 402] on button "Yes! Start Now" at bounding box center [612, 401] width 79 height 20
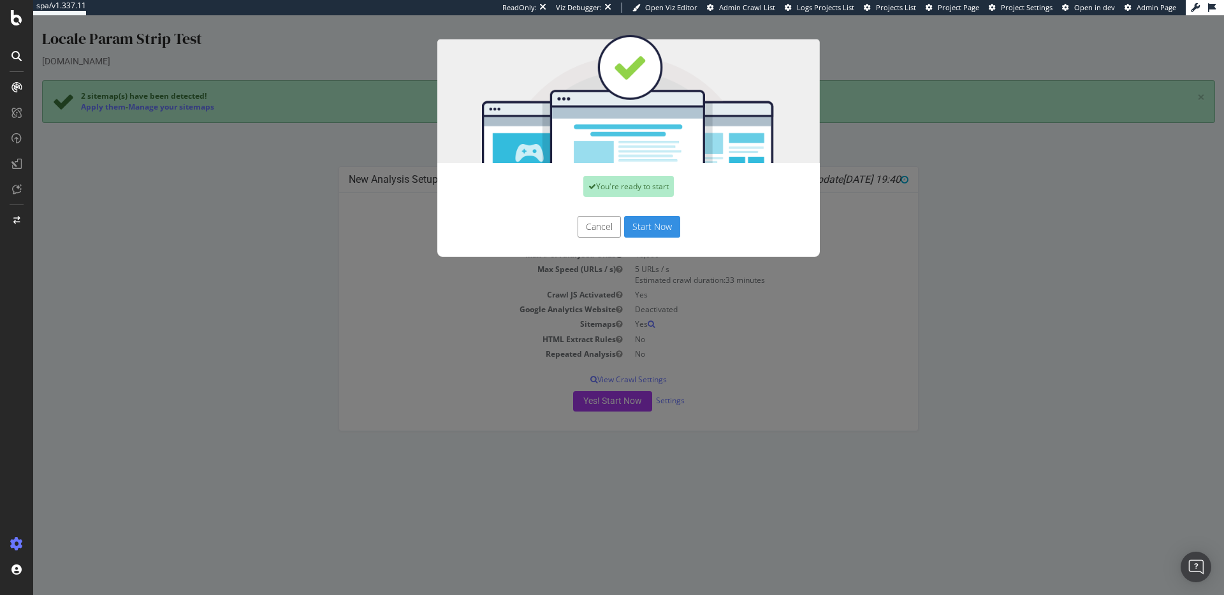
click at [658, 224] on button "Start Now" at bounding box center [652, 227] width 56 height 22
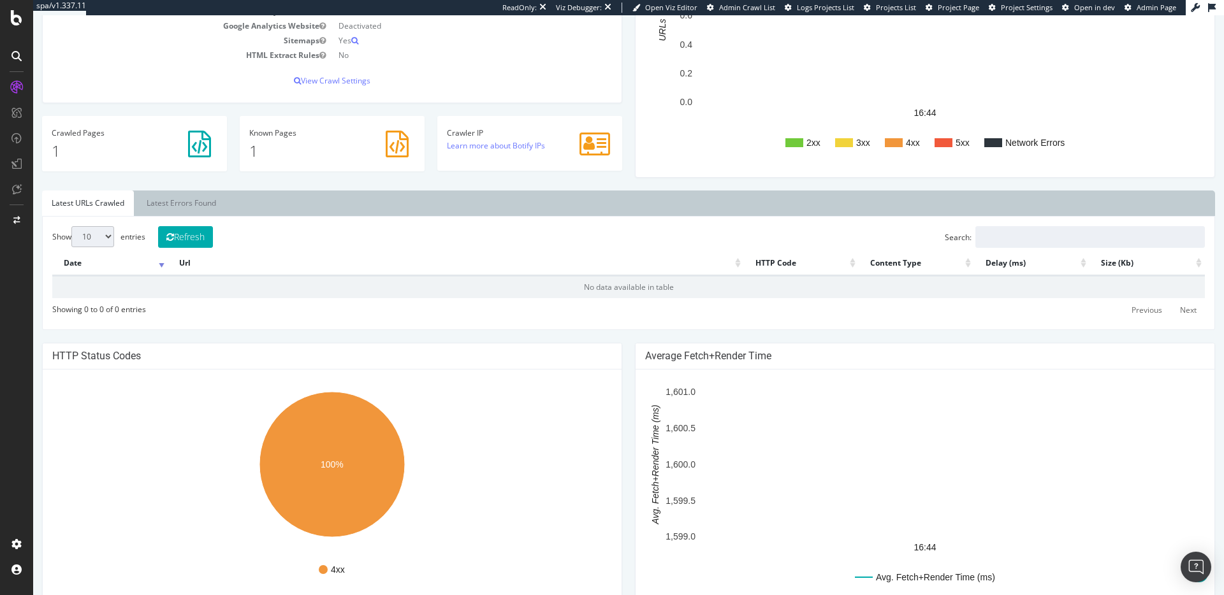
scroll to position [261, 0]
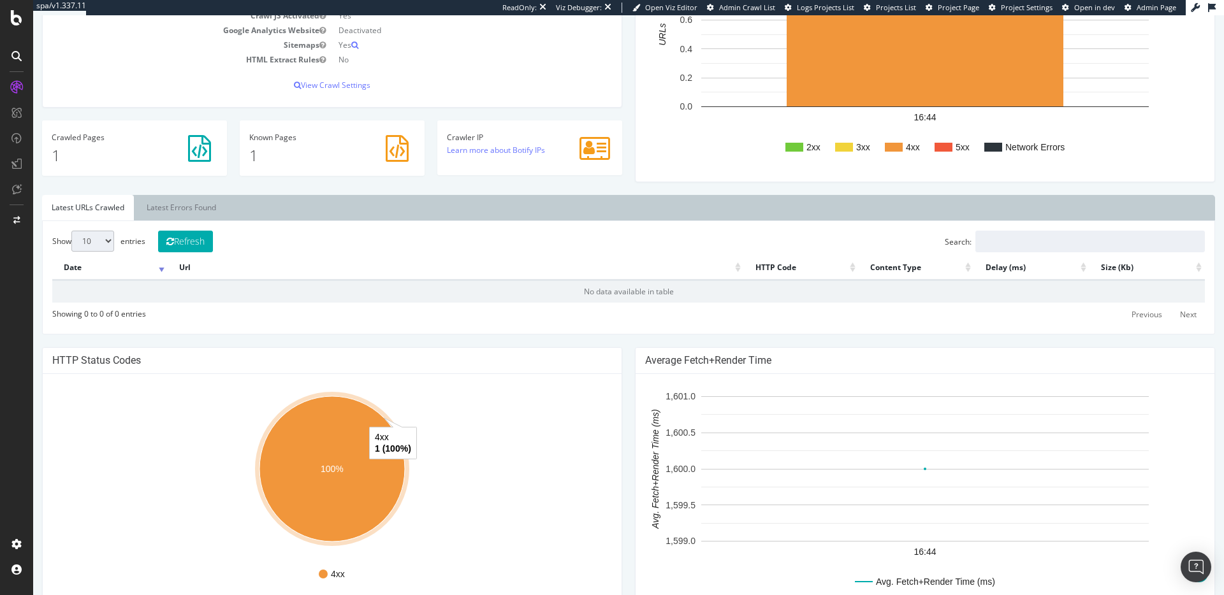
click at [339, 432] on ellipse "A chart." at bounding box center [331, 469] width 145 height 145
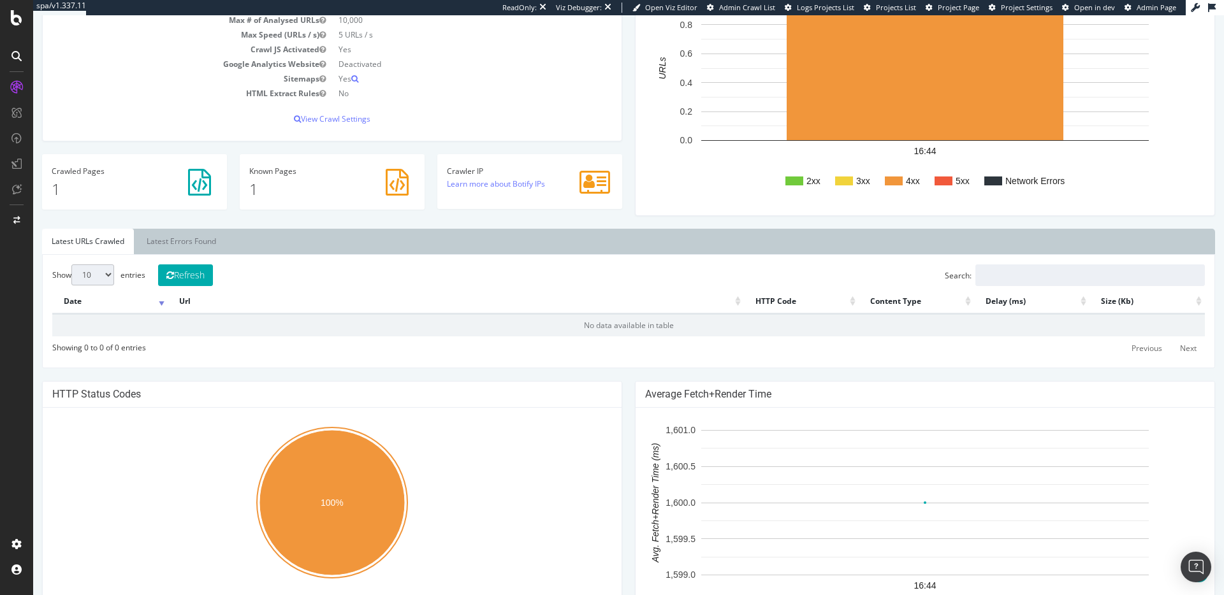
scroll to position [423, 0]
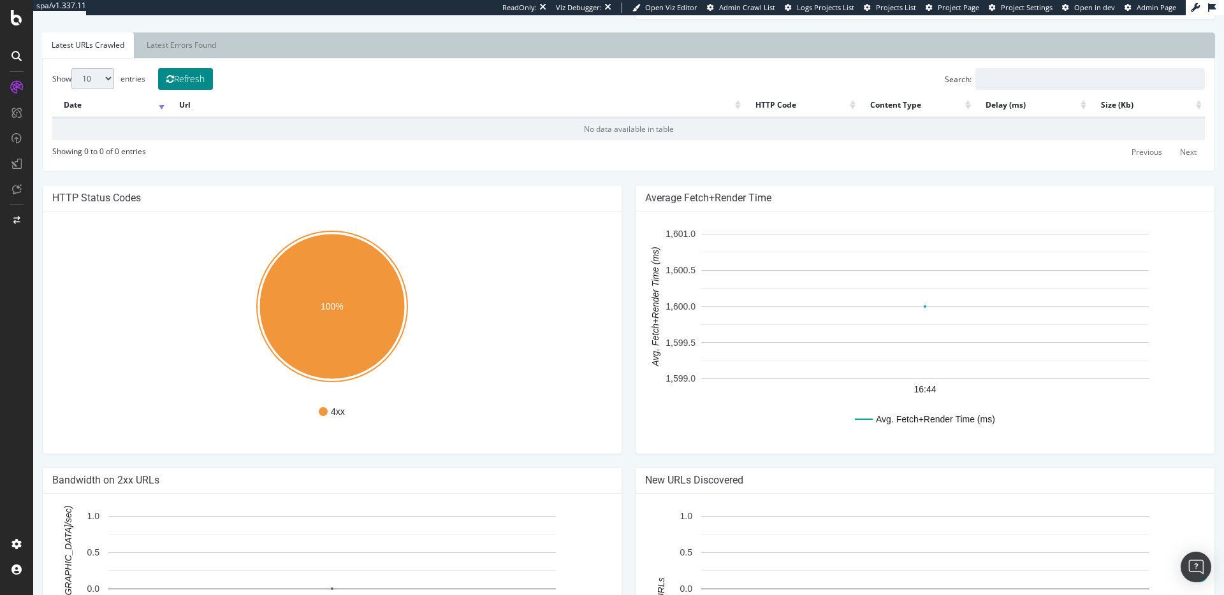
click at [179, 80] on button "Refresh" at bounding box center [185, 79] width 55 height 22
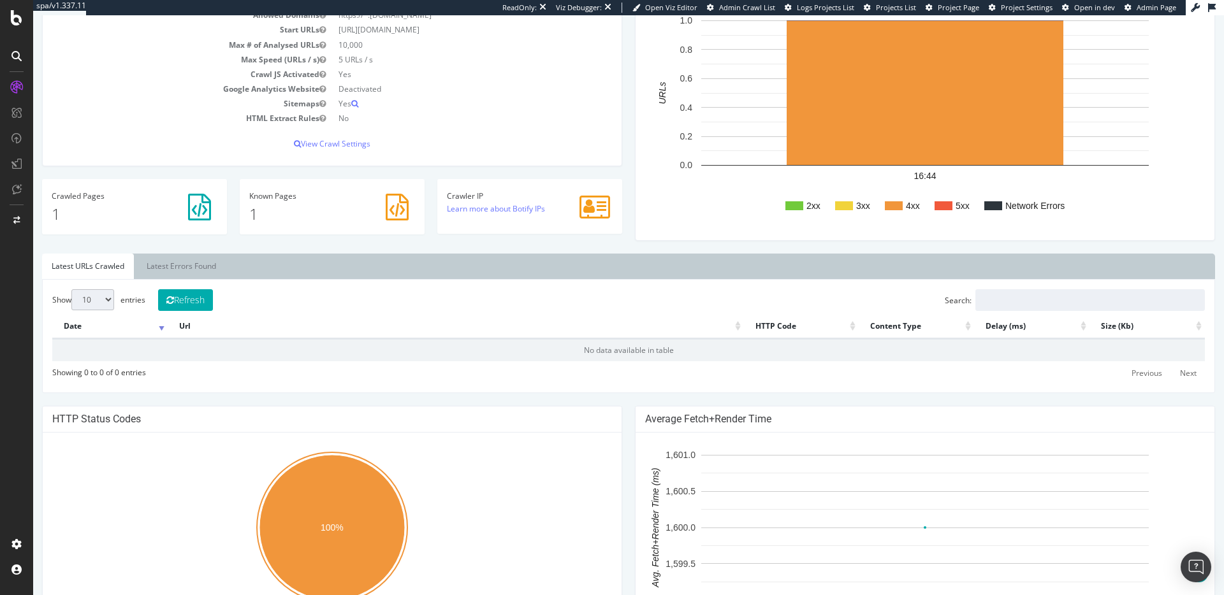
scroll to position [0, 0]
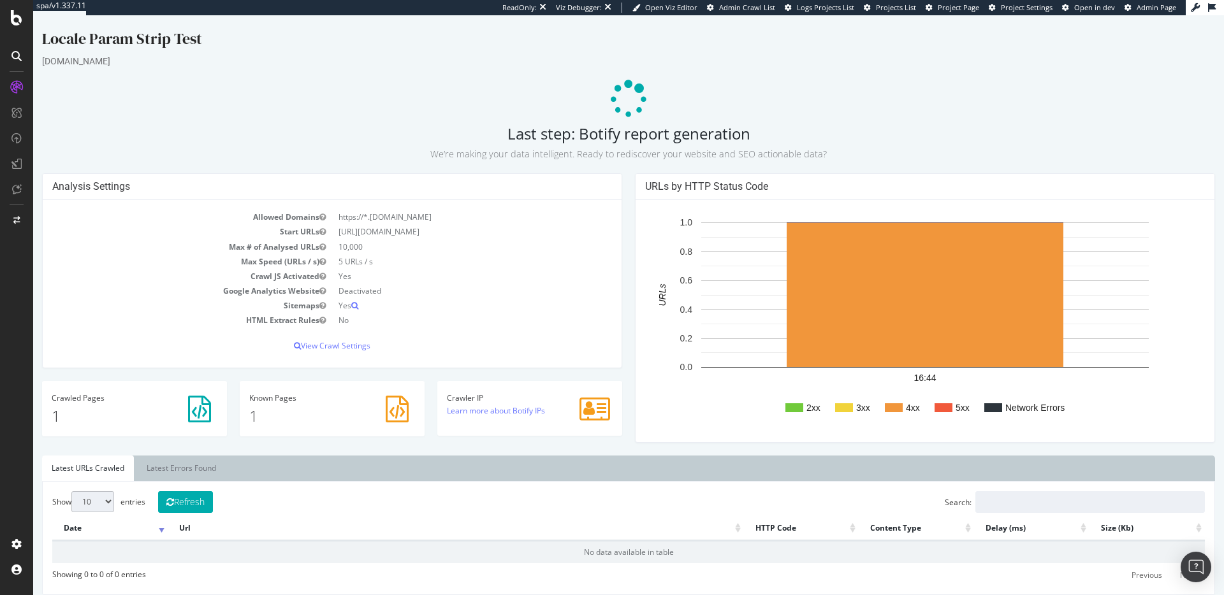
drag, startPoint x: 504, startPoint y: 133, endPoint x: 833, endPoint y: 157, distance: 330.5
click at [834, 157] on h2 "Last step: Botify report generation We’re making your data intelligent. Ready t…" at bounding box center [628, 143] width 1173 height 36
click at [789, 154] on small "We’re making your data intelligent. Ready to rediscover your website and SEO ac…" at bounding box center [628, 154] width 397 height 12
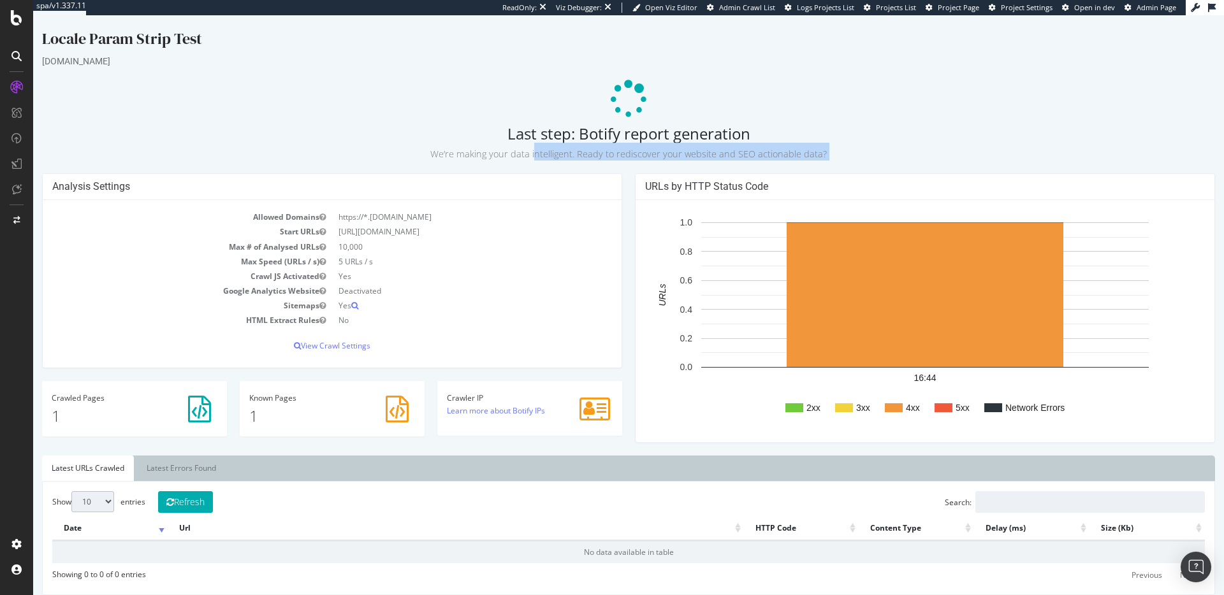
click at [789, 154] on small "We’re making your data intelligent. Ready to rediscover your website and SEO ac…" at bounding box center [628, 154] width 397 height 12
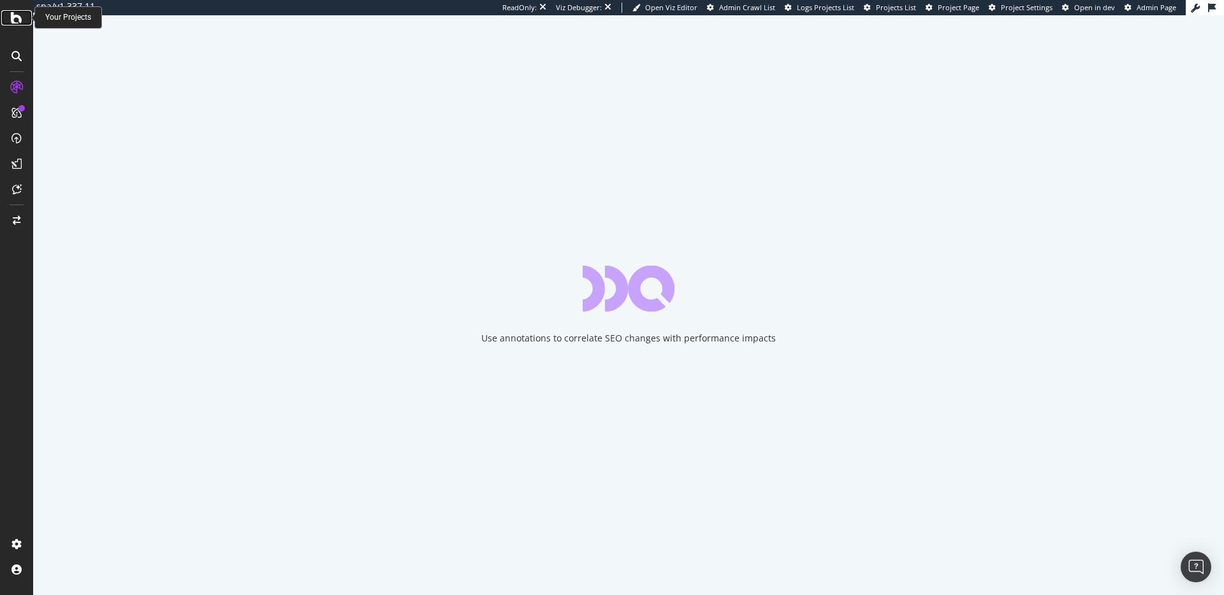
click at [14, 22] on icon at bounding box center [16, 17] width 11 height 15
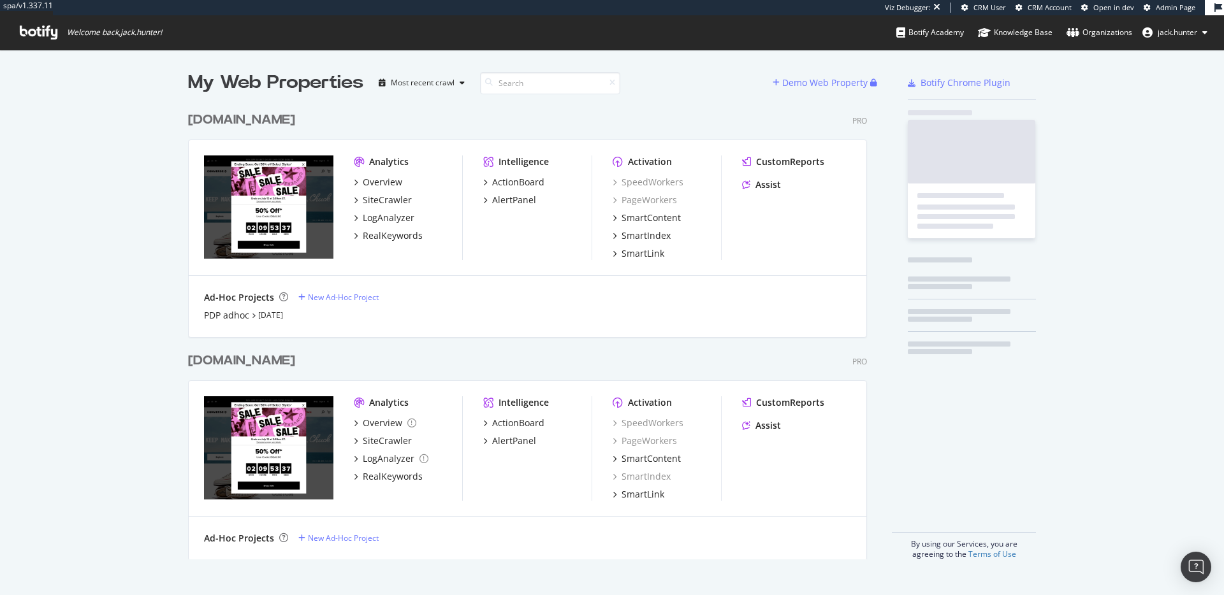
scroll to position [464, 689]
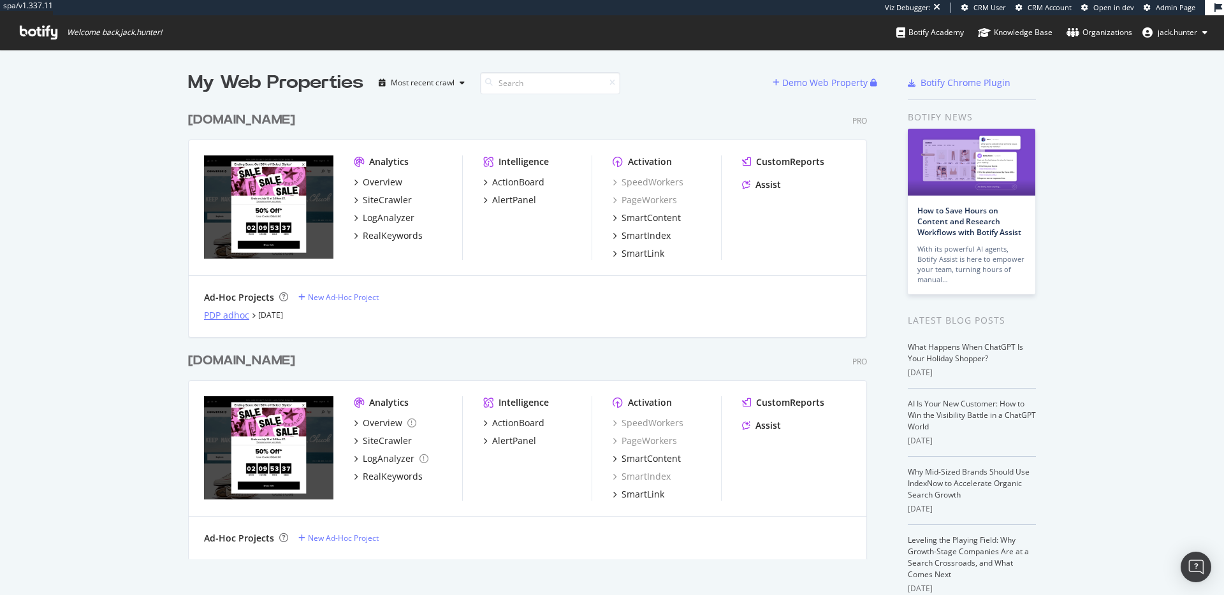
click at [238, 319] on div "PDP adhoc" at bounding box center [226, 315] width 45 height 13
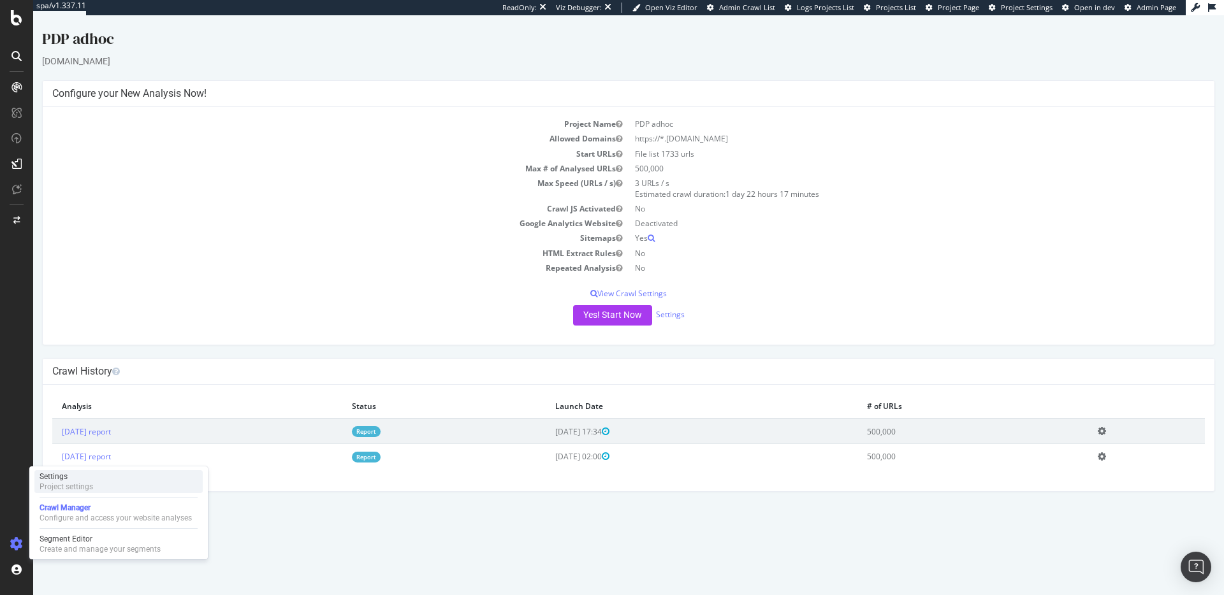
click at [69, 489] on div "Project settings" at bounding box center [67, 487] width 54 height 10
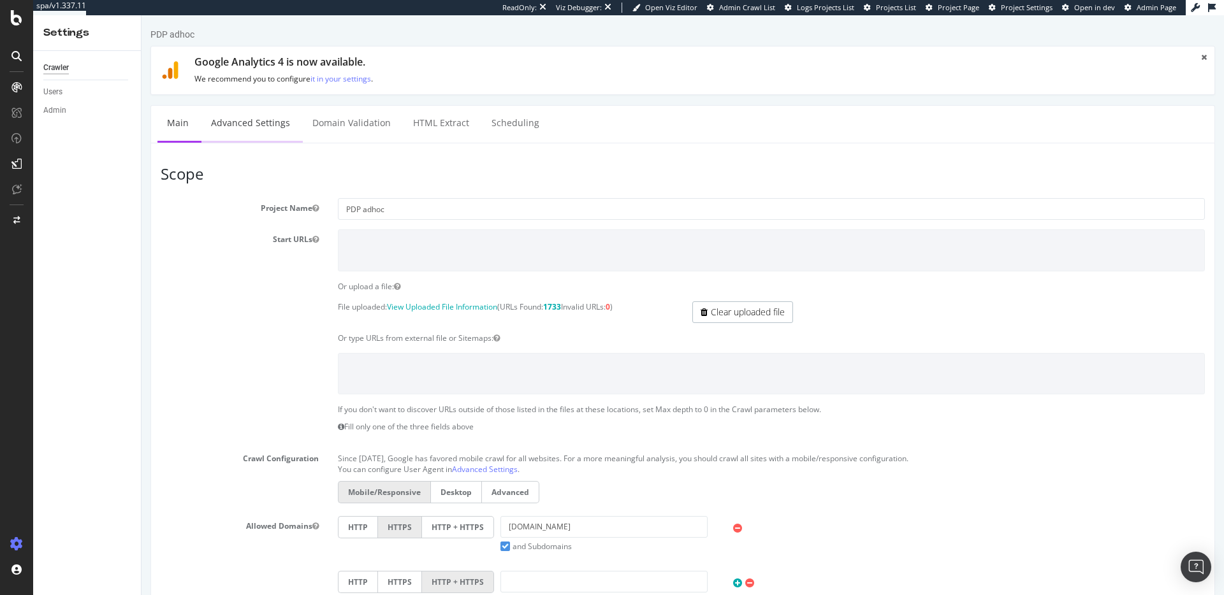
click at [261, 118] on link "Advanced Settings" at bounding box center [250, 123] width 98 height 35
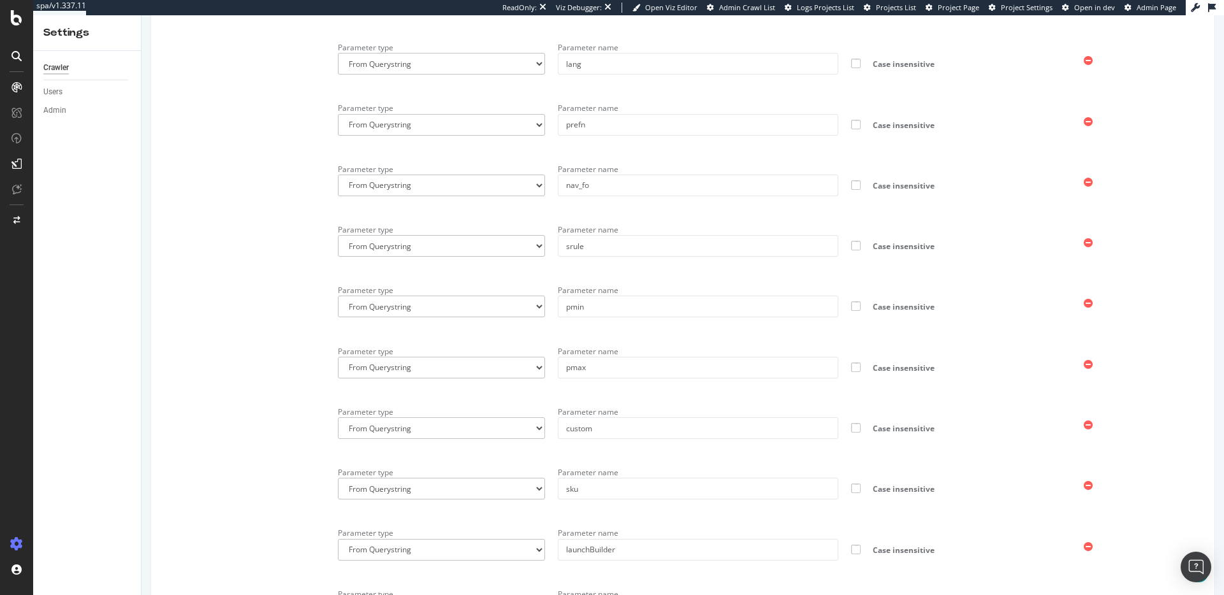
scroll to position [1120, 0]
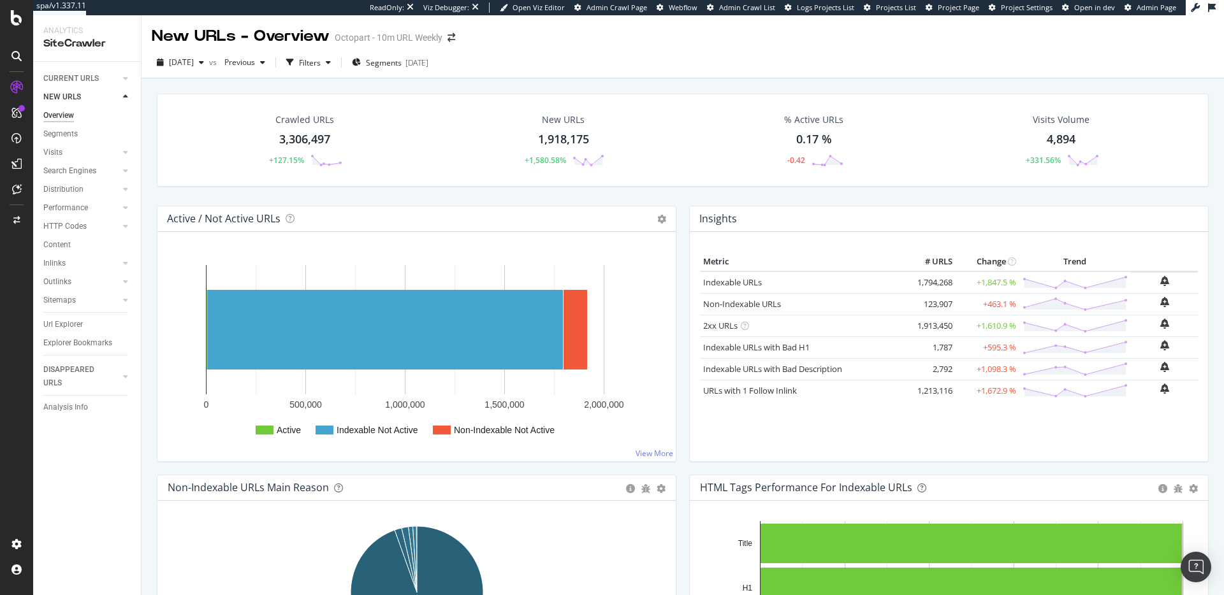
click at [605, 155] on div "New URLs 1,918,175 +1,580.58%" at bounding box center [563, 140] width 108 height 66
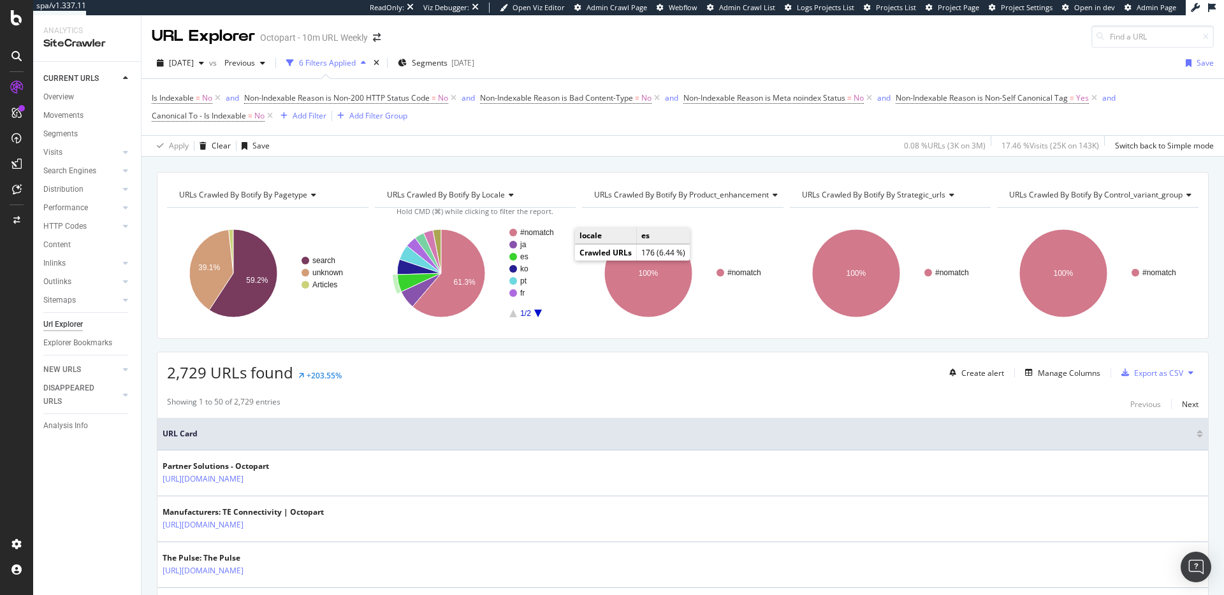
scroll to position [92, 0]
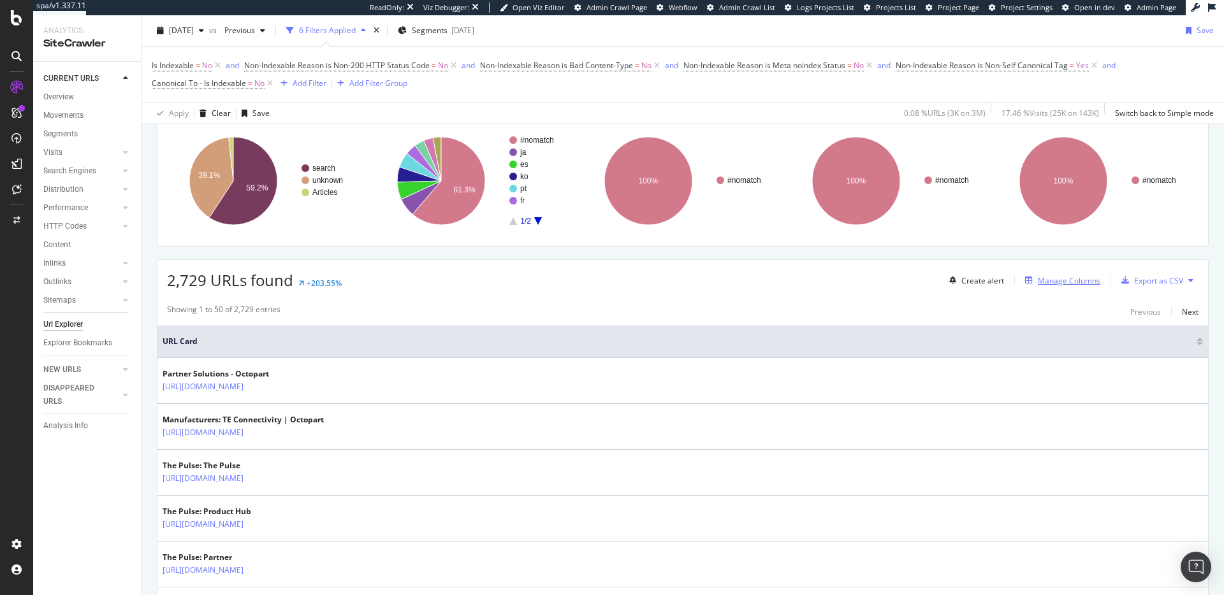
click at [1048, 279] on div "Manage Columns" at bounding box center [1069, 280] width 62 height 11
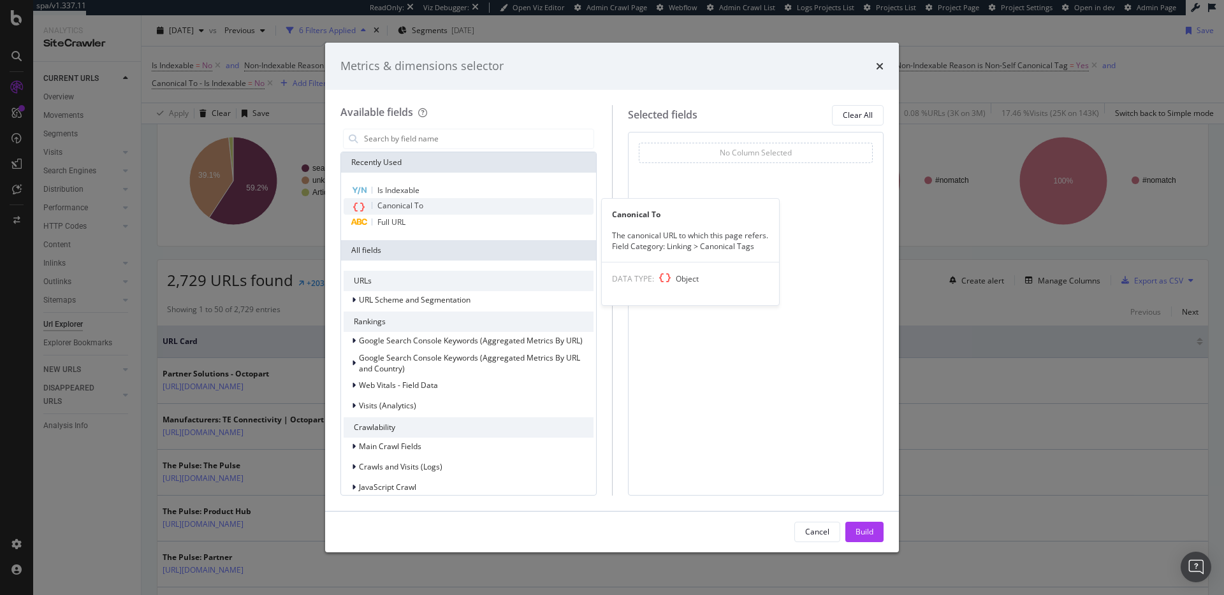
click at [469, 203] on div "Canonical To" at bounding box center [469, 206] width 250 height 17
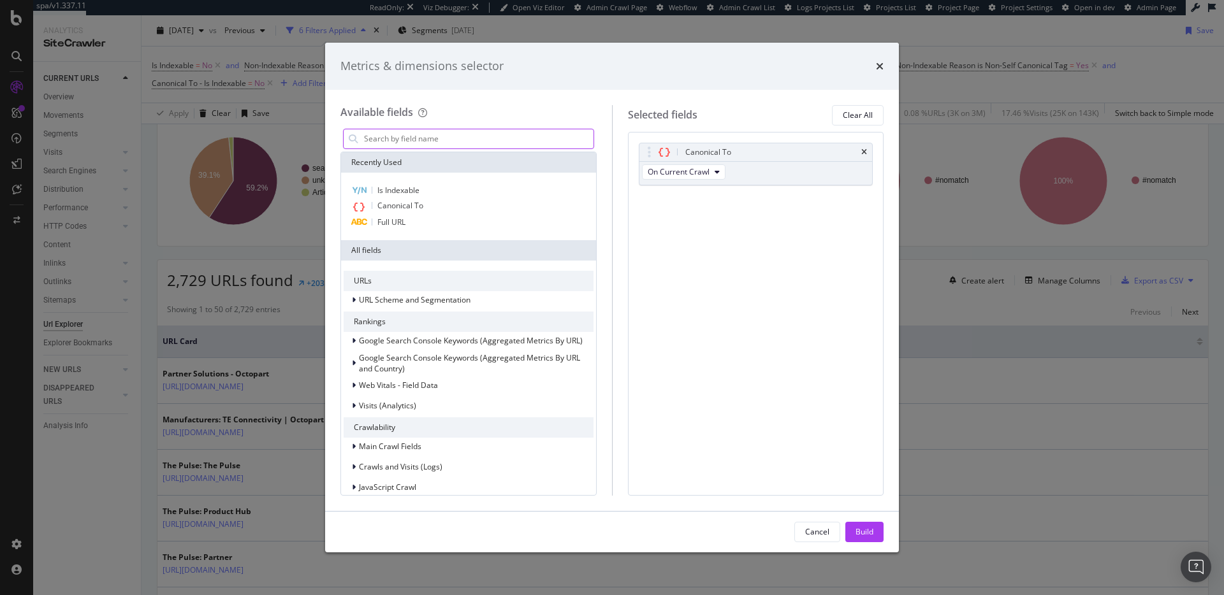
drag, startPoint x: 415, startPoint y: 128, endPoint x: 416, endPoint y: 135, distance: 7.7
click at [415, 128] on div "modal" at bounding box center [468, 139] width 256 height 26
click at [416, 136] on input "modal" at bounding box center [478, 138] width 231 height 19
type input "canonical"
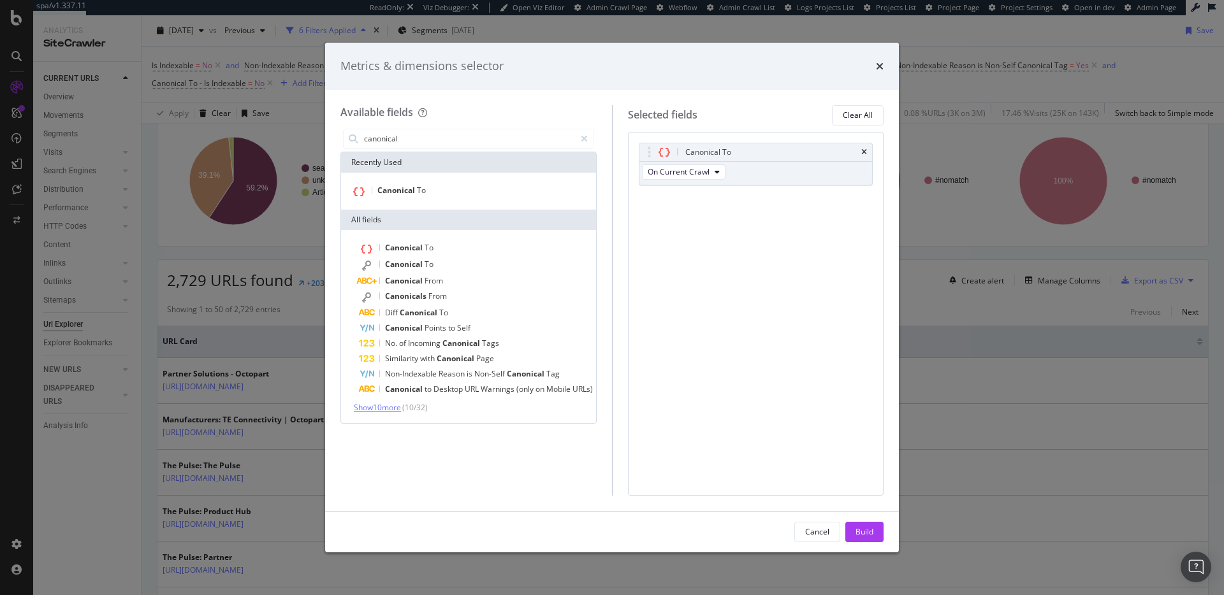
click at [395, 406] on span "Show 10 more" at bounding box center [377, 407] width 47 height 11
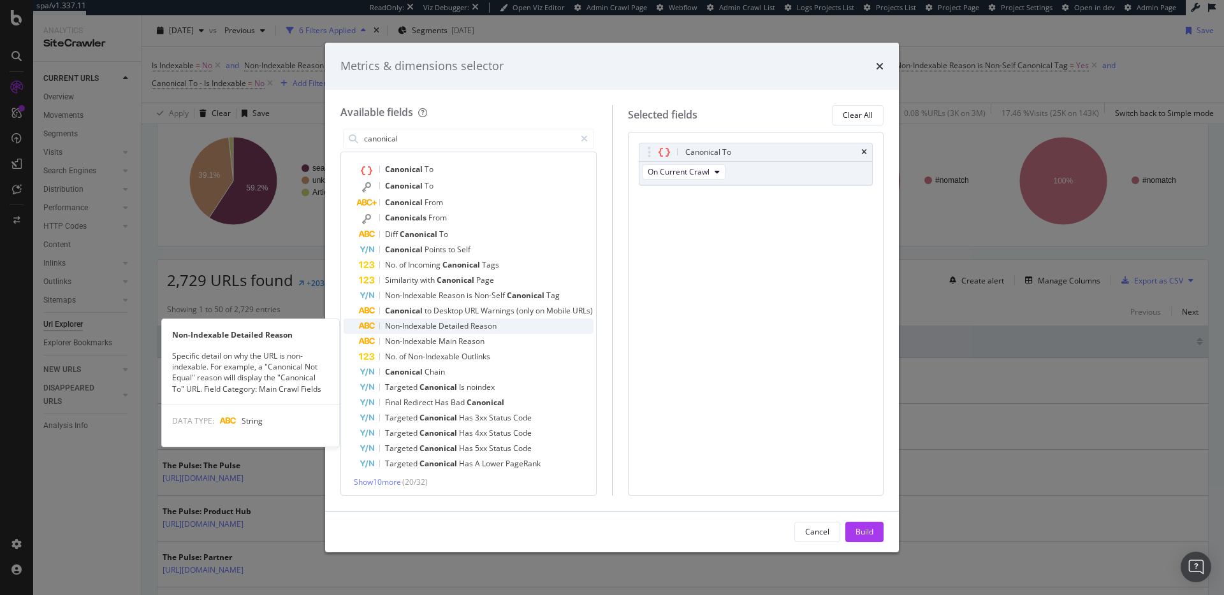
scroll to position [81, 0]
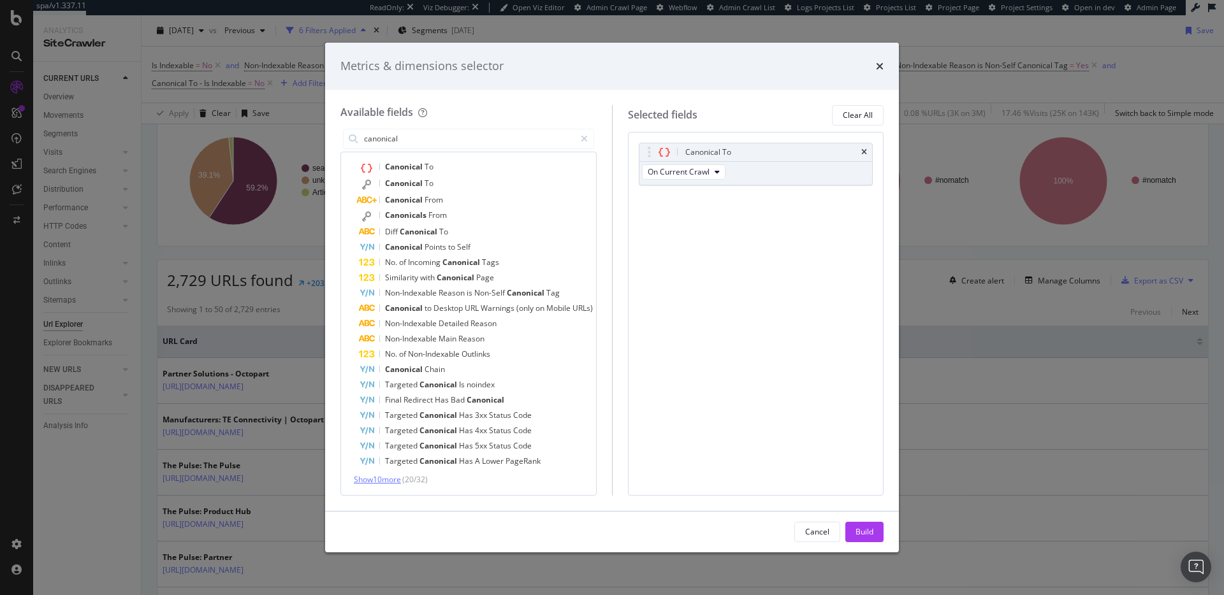
click at [386, 478] on span "Show 10 more" at bounding box center [377, 479] width 47 height 11
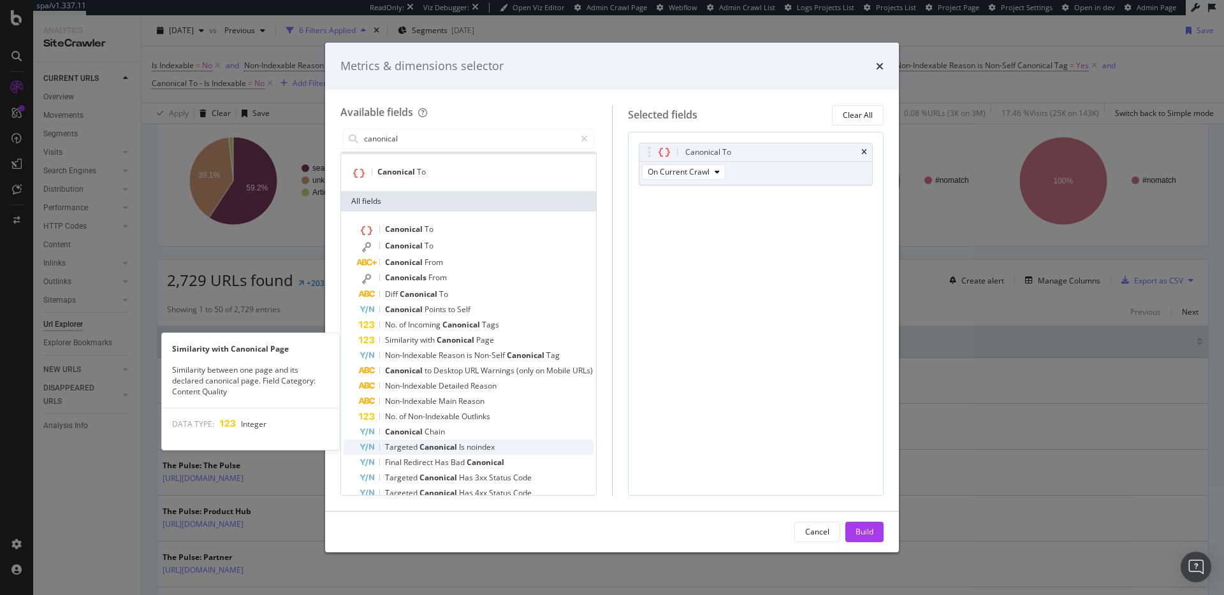
scroll to position [0, 0]
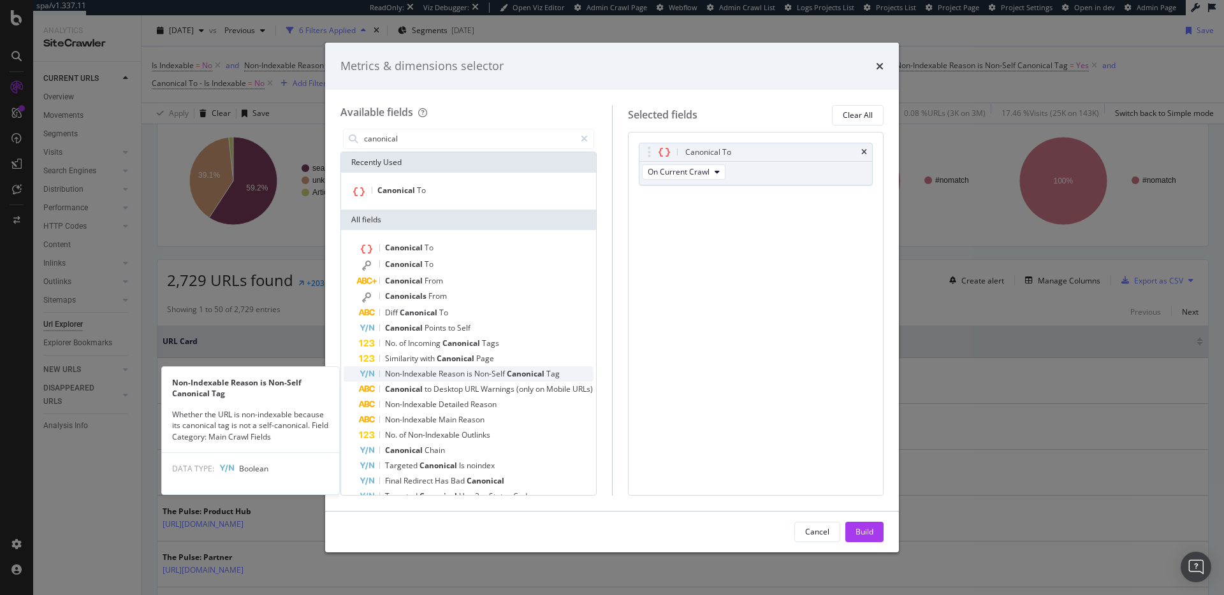
click at [445, 379] on span "Reason" at bounding box center [453, 374] width 28 height 11
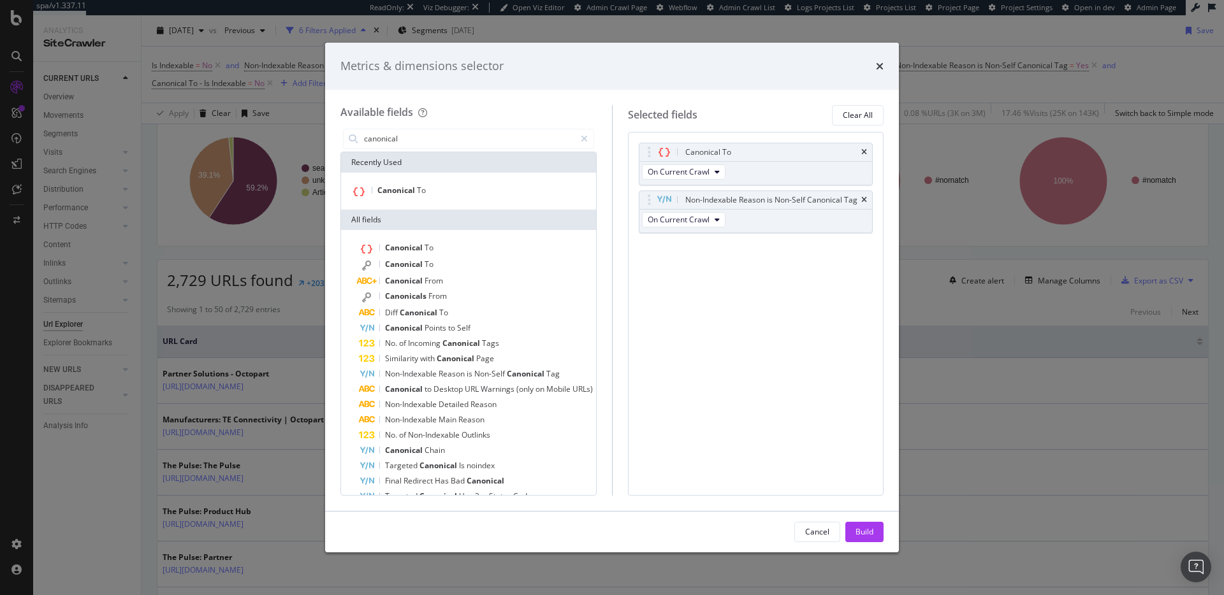
click at [861, 198] on icon "times" at bounding box center [864, 200] width 6 height 8
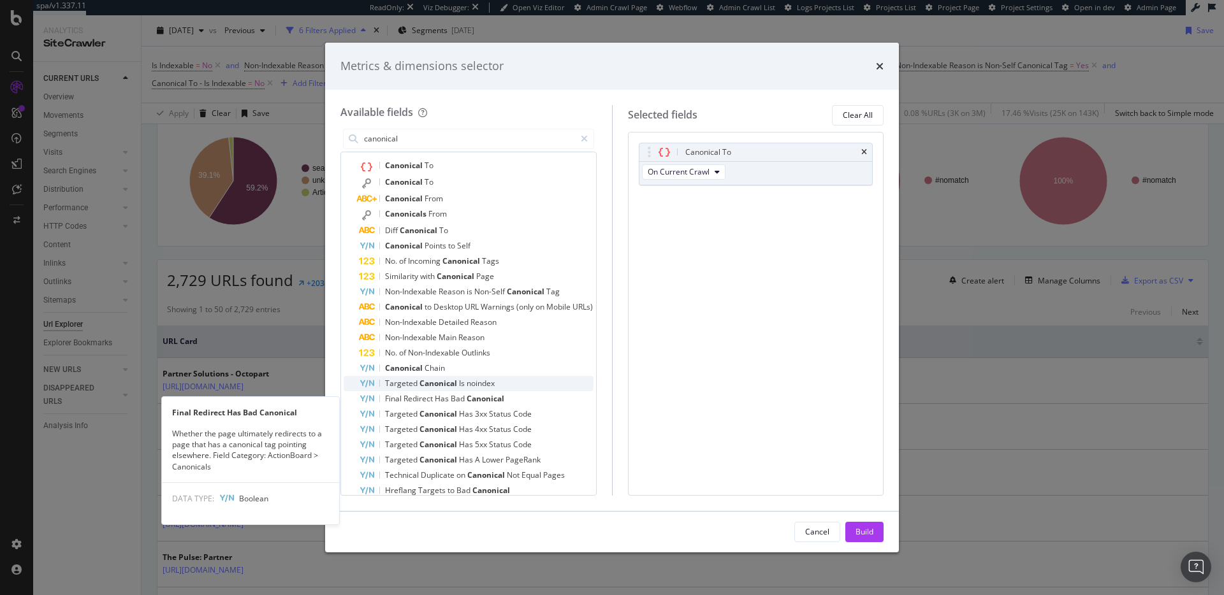
scroll to position [85, 0]
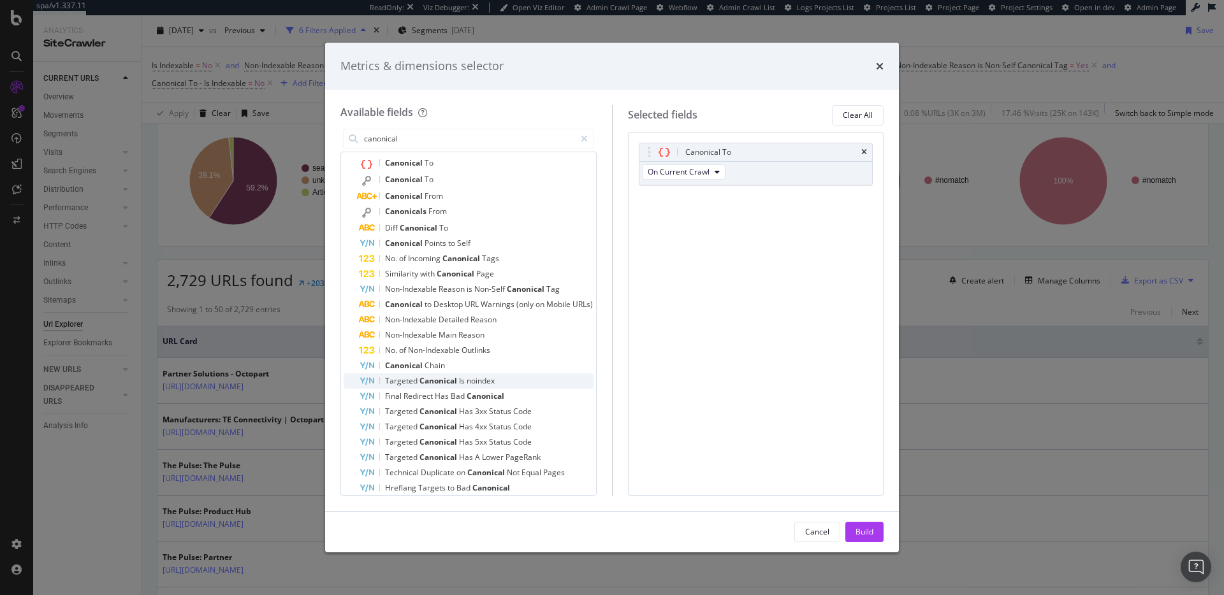
click at [456, 382] on span "Canonical" at bounding box center [440, 381] width 40 height 11
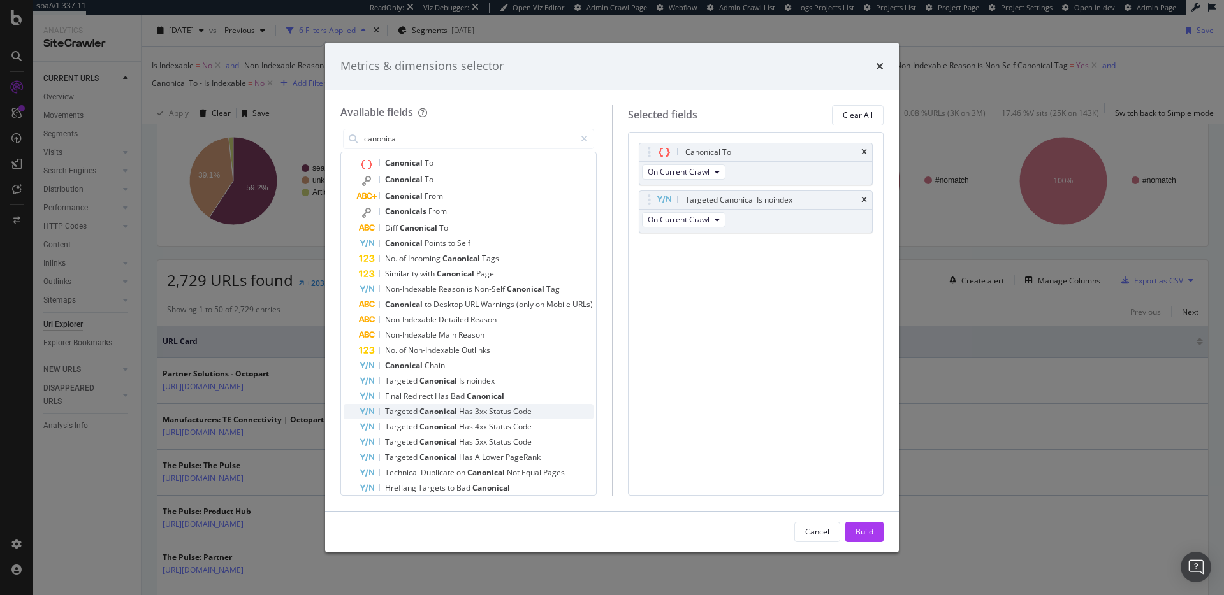
click at [530, 409] on span "Code" at bounding box center [522, 411] width 18 height 11
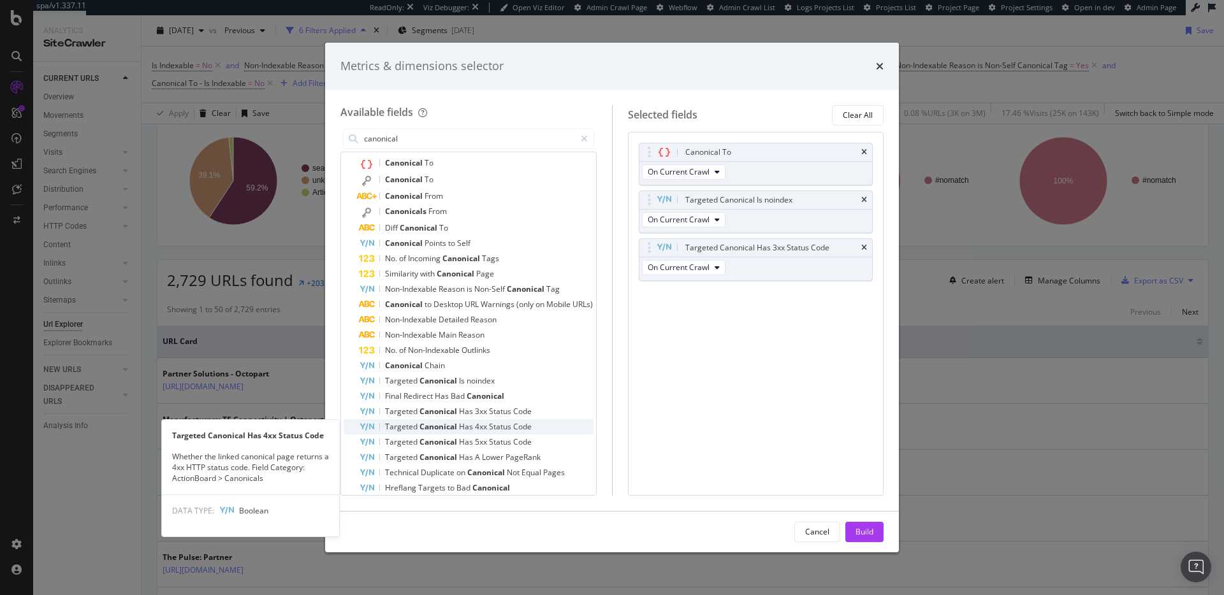
click at [523, 424] on span "Code" at bounding box center [522, 426] width 18 height 11
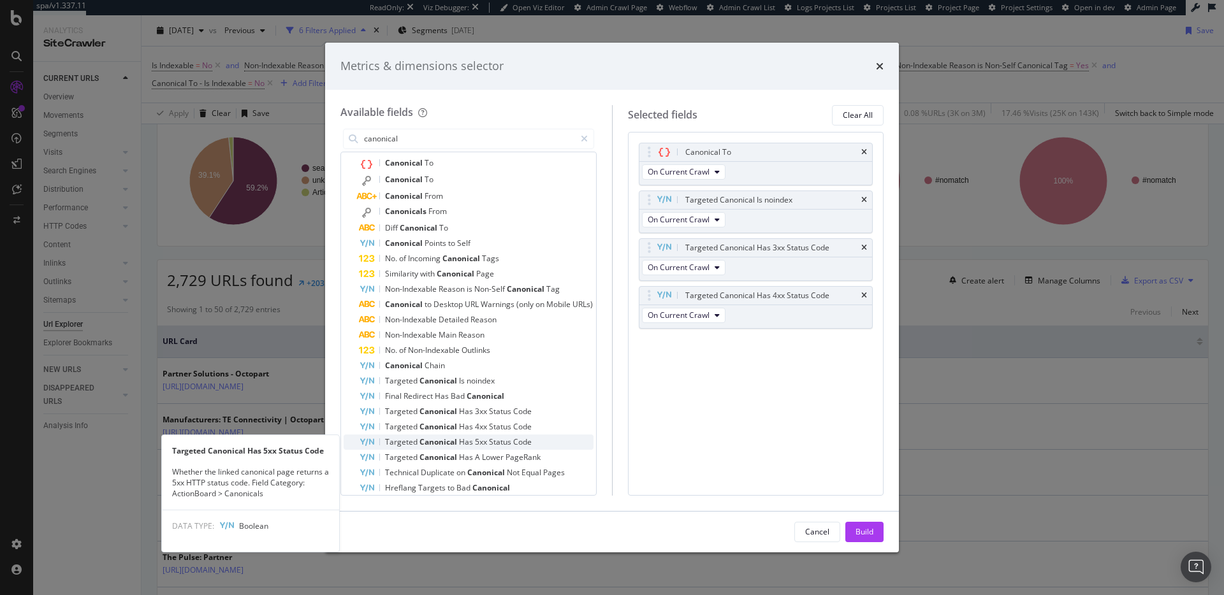
click at [523, 438] on span "Code" at bounding box center [522, 442] width 18 height 11
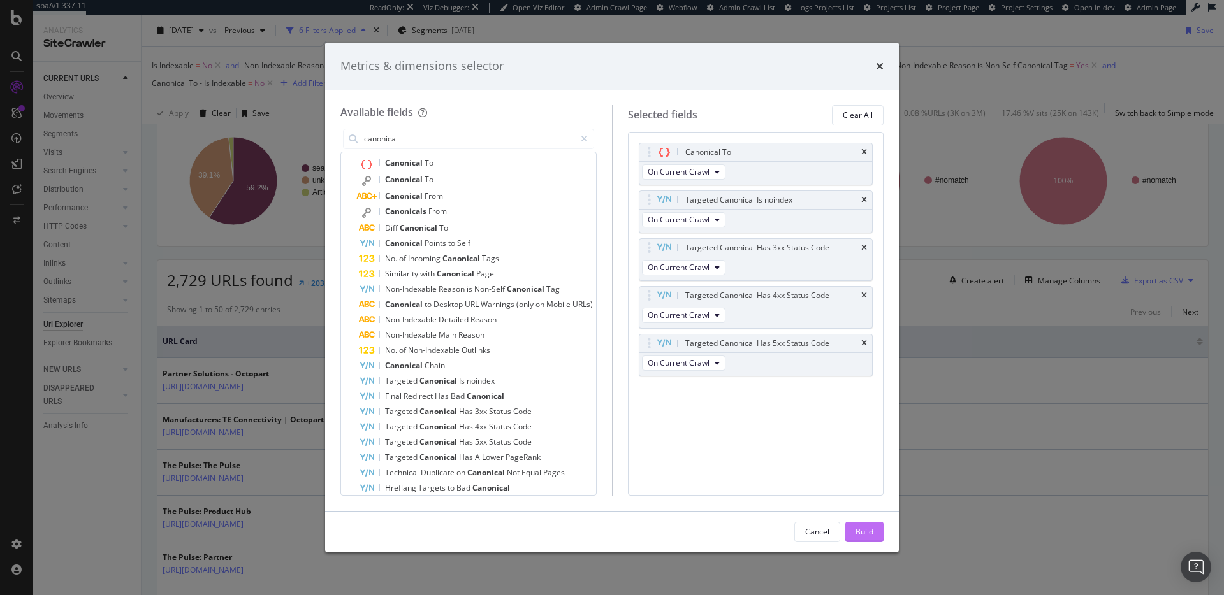
click at [861, 528] on div "Build" at bounding box center [865, 532] width 18 height 11
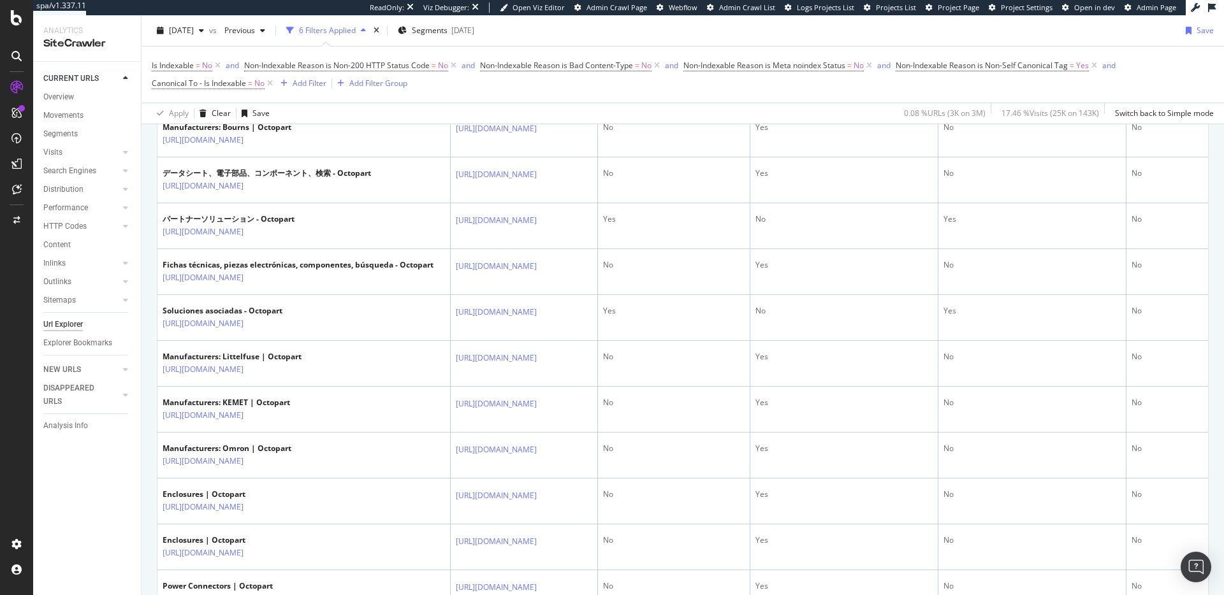
scroll to position [2105, 0]
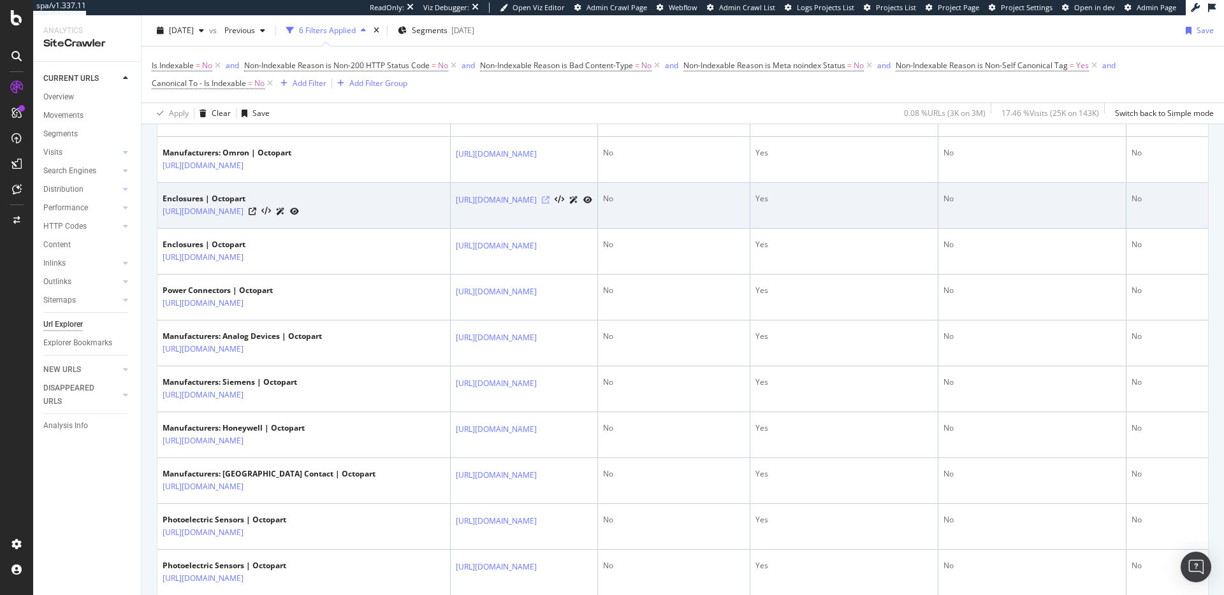
click at [550, 204] on icon at bounding box center [546, 200] width 8 height 8
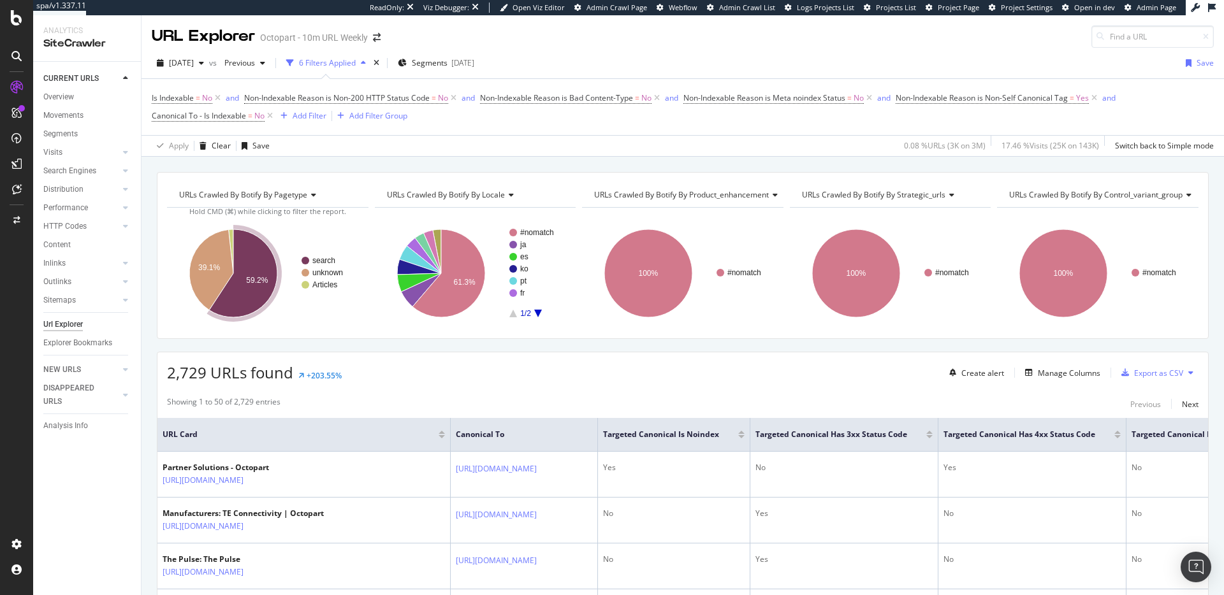
scroll to position [208, 0]
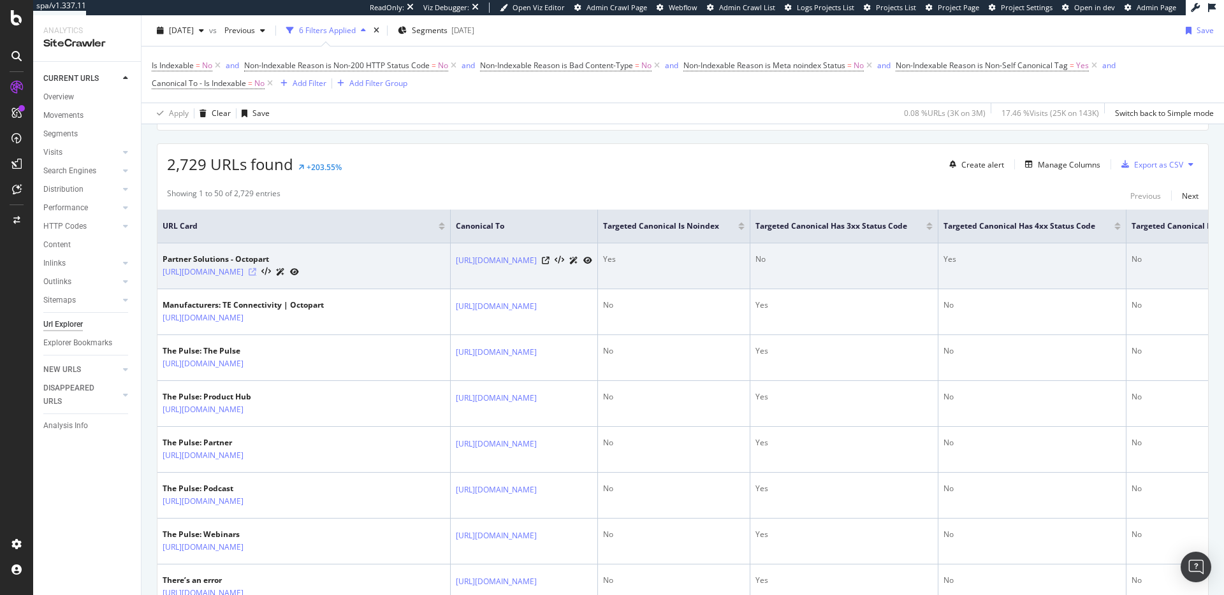
click at [256, 270] on icon at bounding box center [253, 272] width 8 height 8
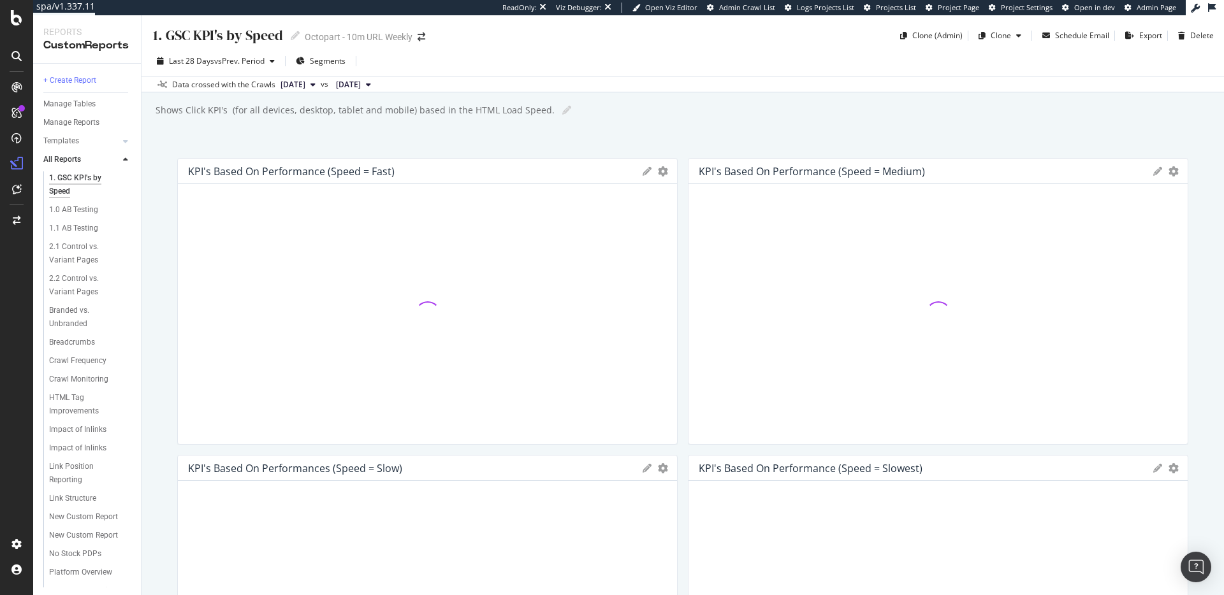
scroll to position [2, 0]
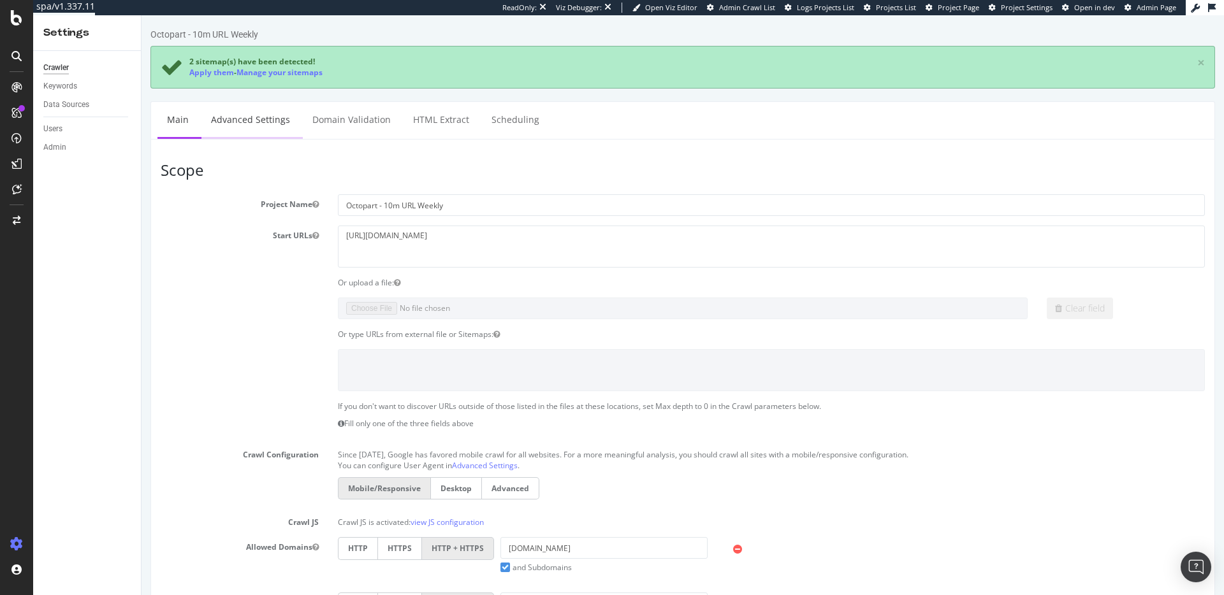
click at [261, 127] on link "Advanced Settings" at bounding box center [250, 119] width 98 height 35
